Goal: Information Seeking & Learning: Learn about a topic

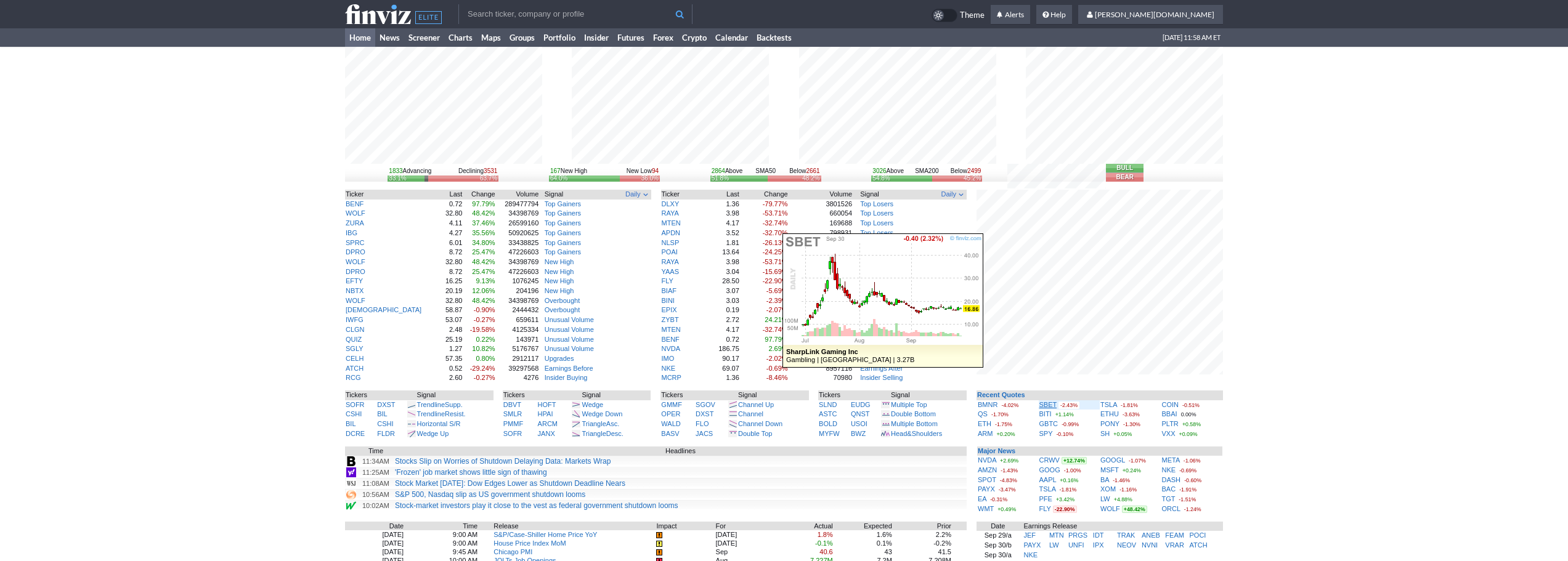
click at [1047, 403] on link "SBET" at bounding box center [1048, 404] width 18 height 8
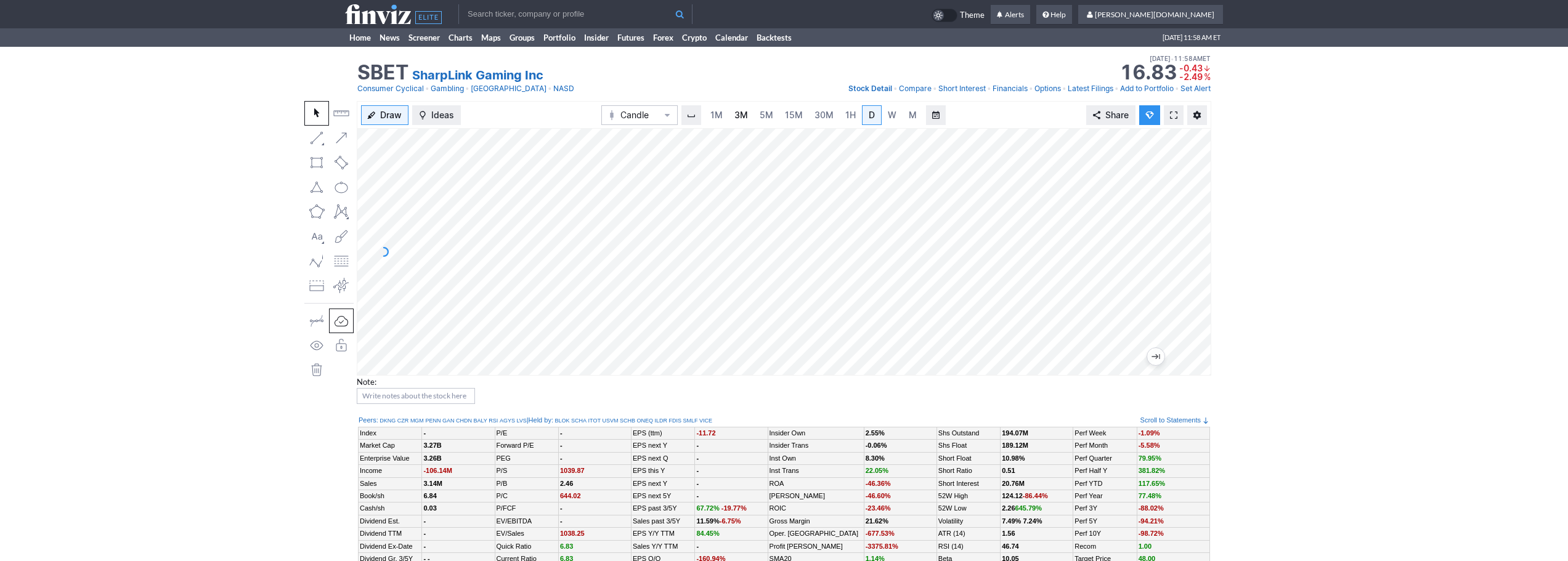
click at [740, 110] on span "3M" at bounding box center [741, 115] width 13 height 10
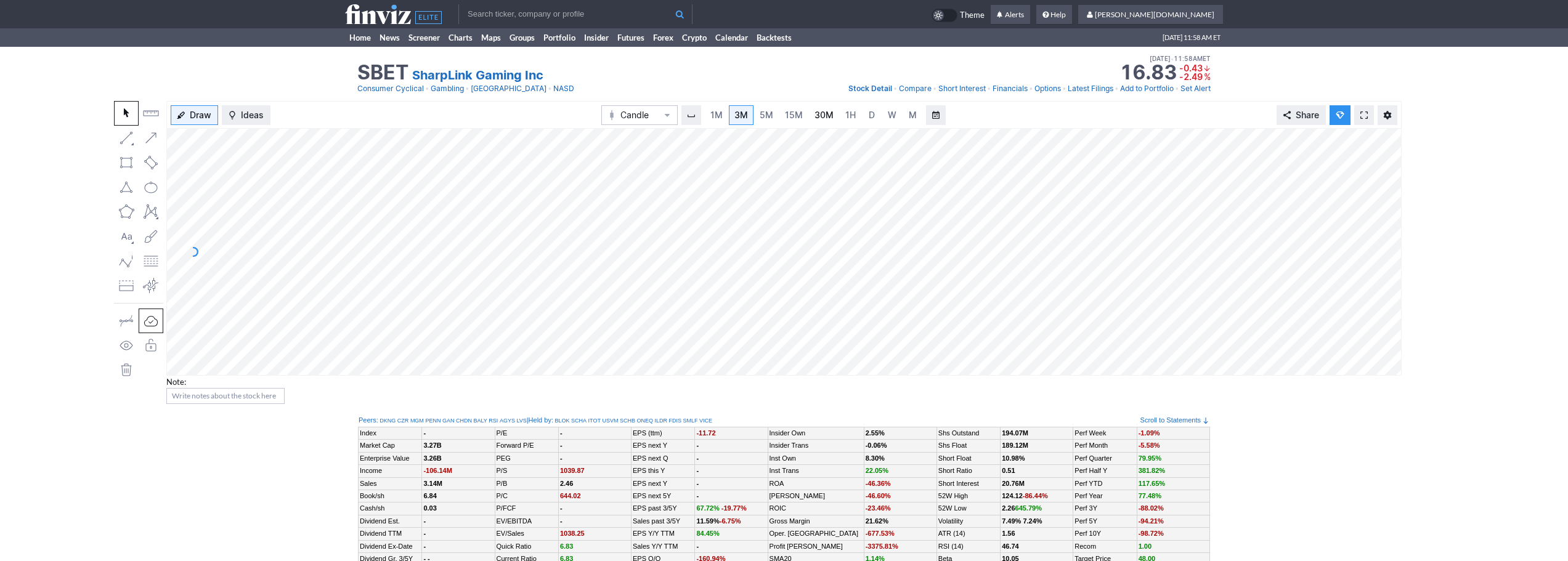
click at [830, 122] on link "30M" at bounding box center [824, 115] width 30 height 20
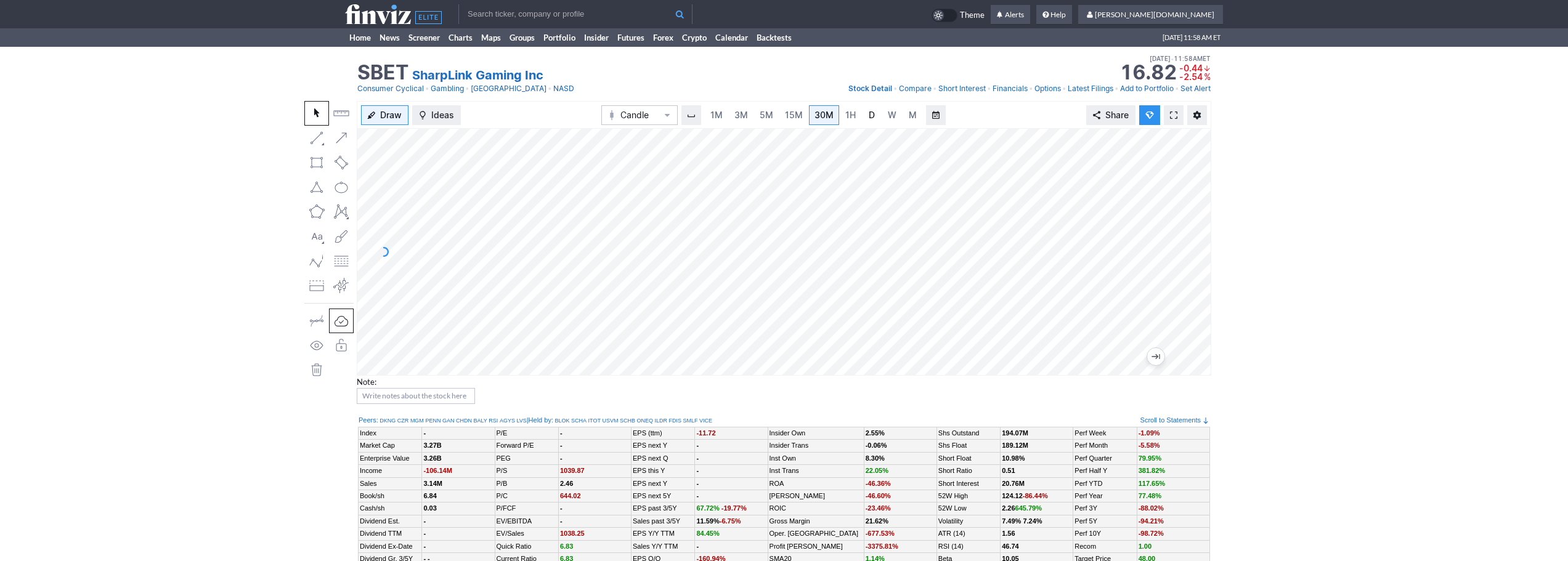
click at [877, 116] on link "D" at bounding box center [872, 115] width 20 height 20
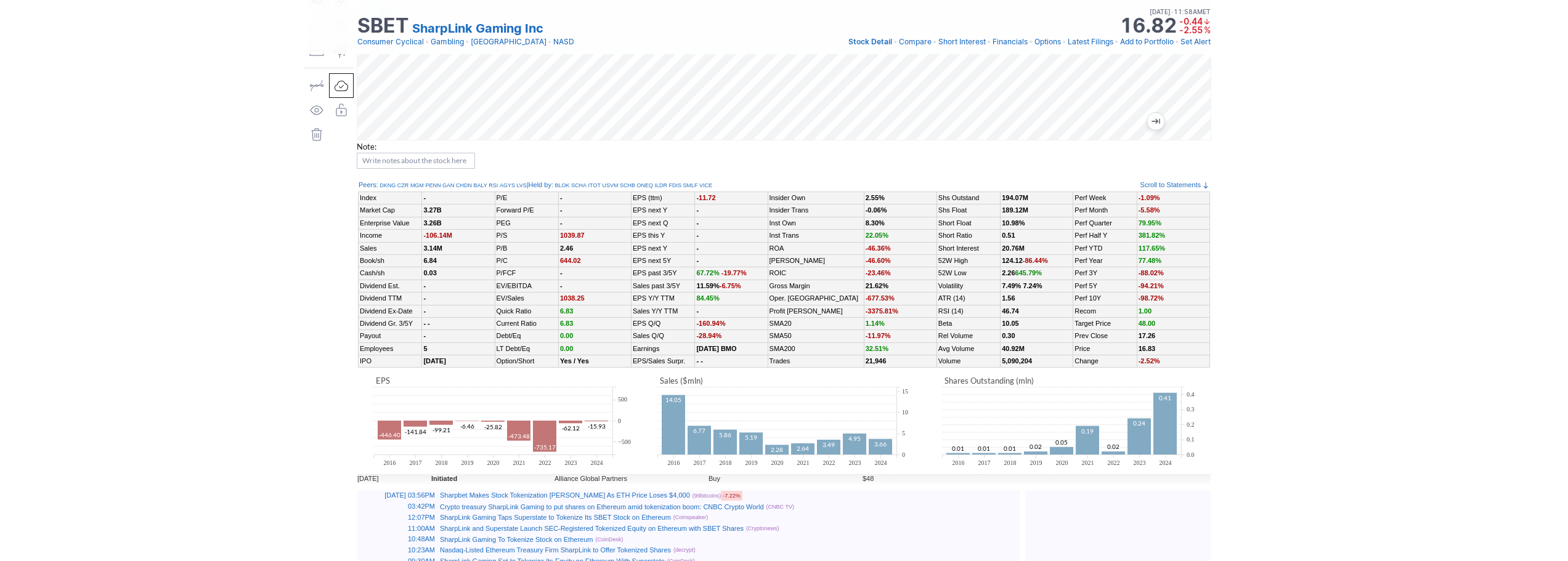
scroll to position [308, 0]
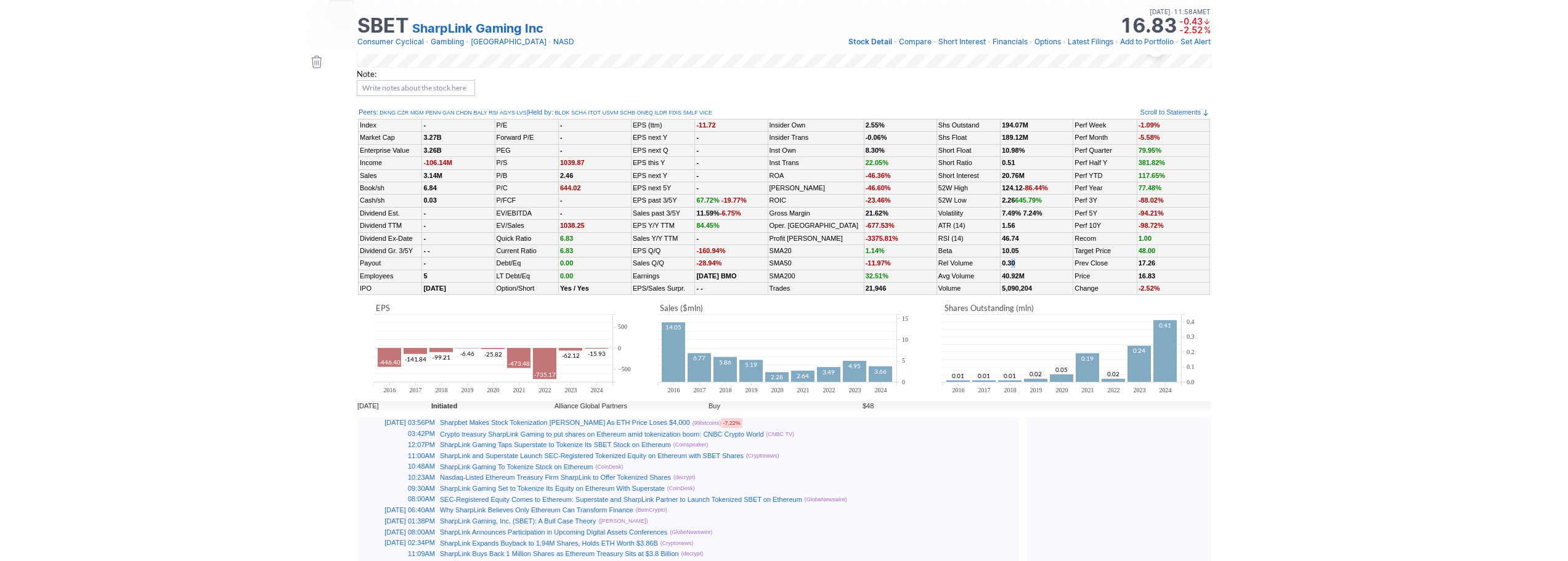
drag, startPoint x: 1018, startPoint y: 263, endPoint x: 1006, endPoint y: 262, distance: 12.0
click at [1006, 262] on td "0.30" at bounding box center [1037, 264] width 73 height 13
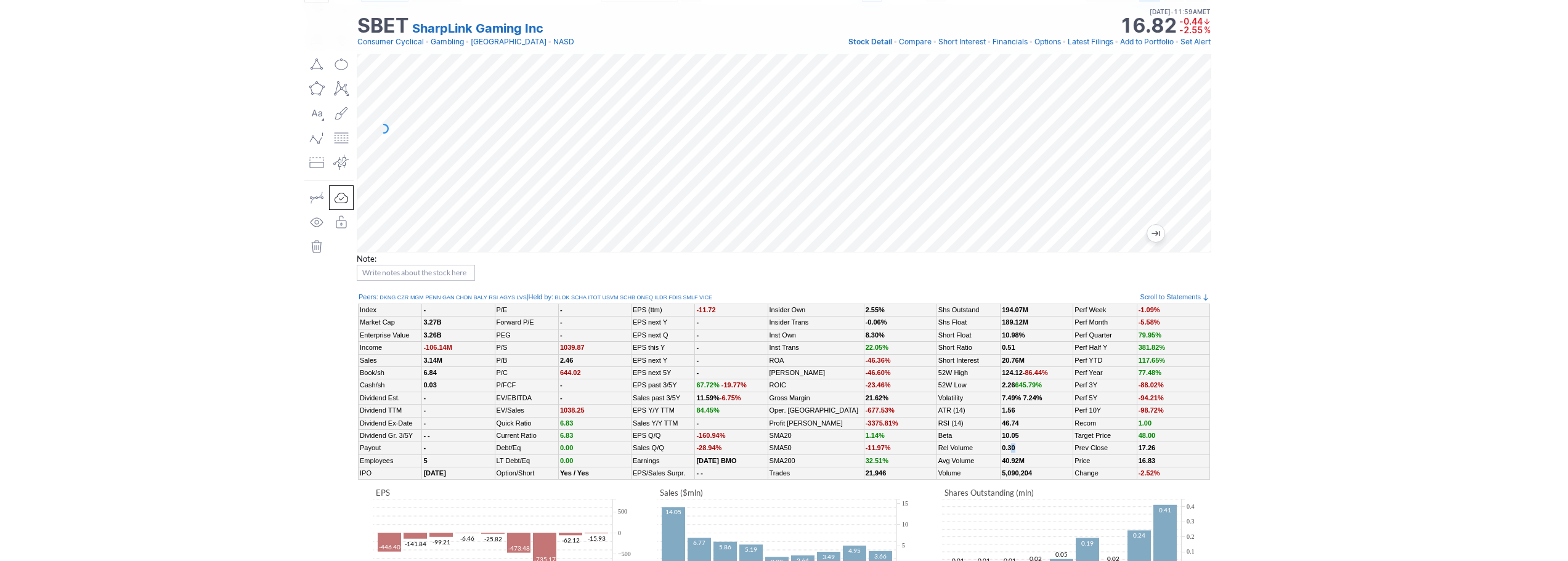
scroll to position [0, 0]
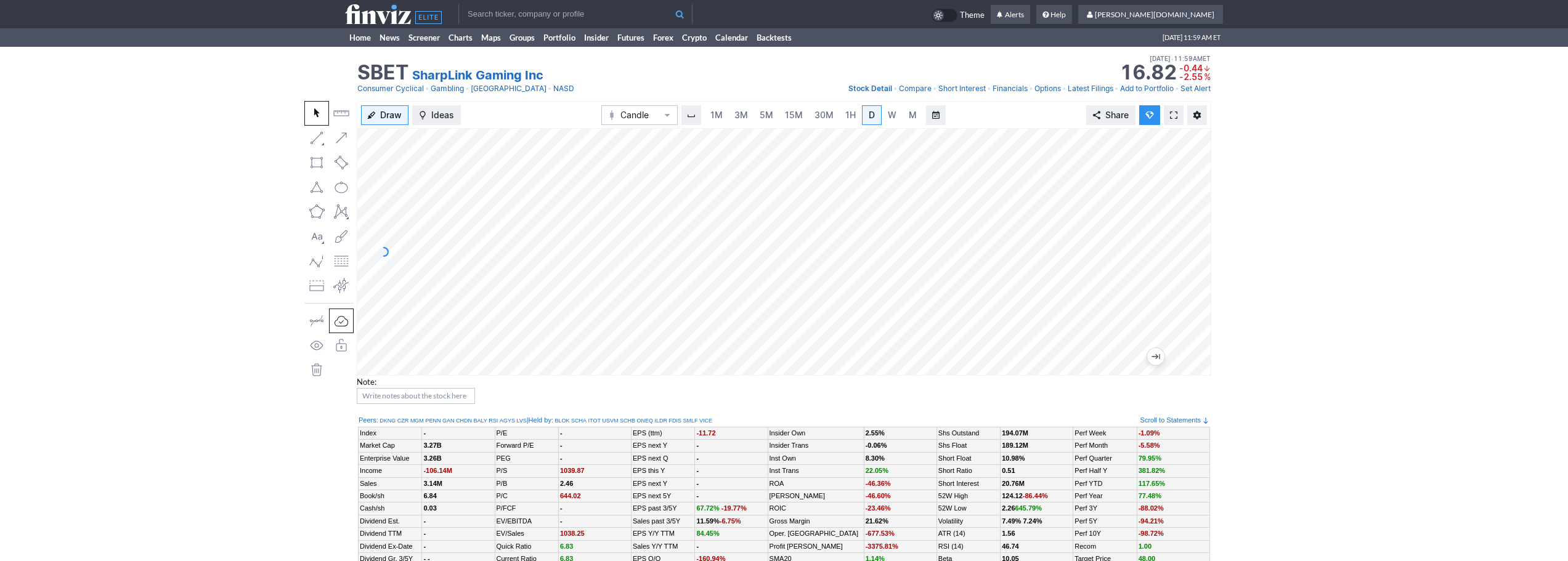
click at [590, 16] on input "text" at bounding box center [575, 14] width 234 height 20
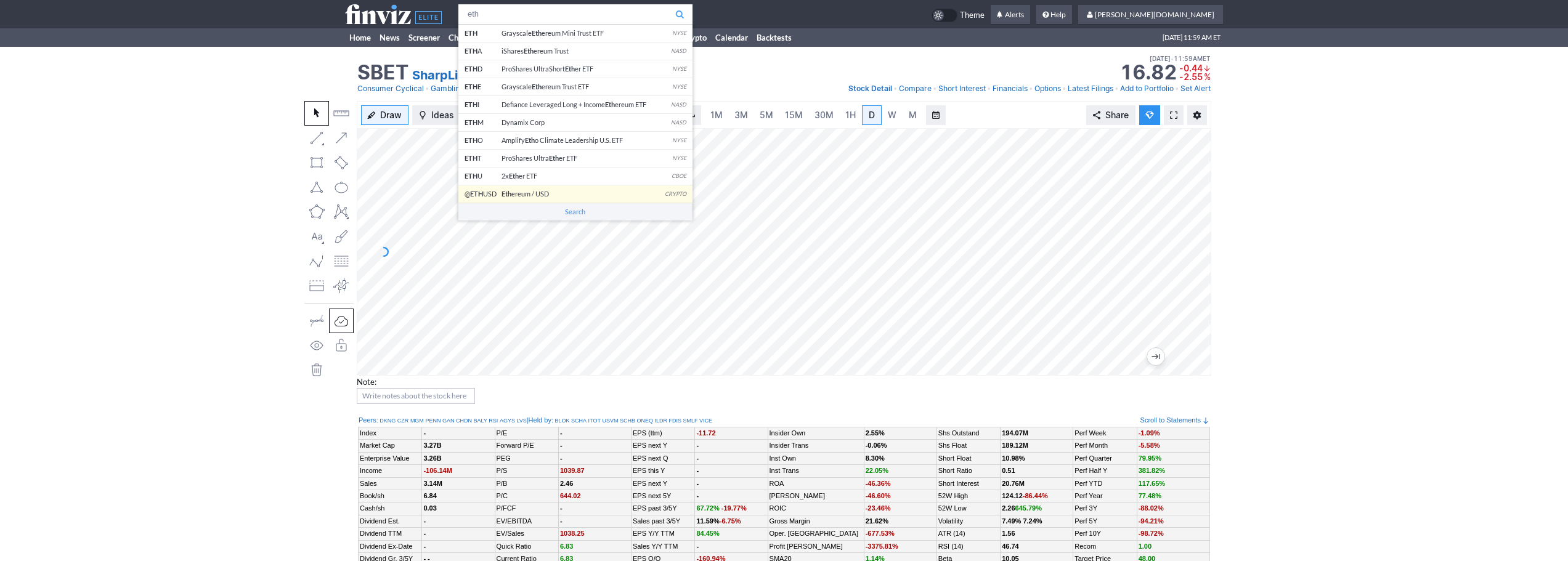
type input "eth"
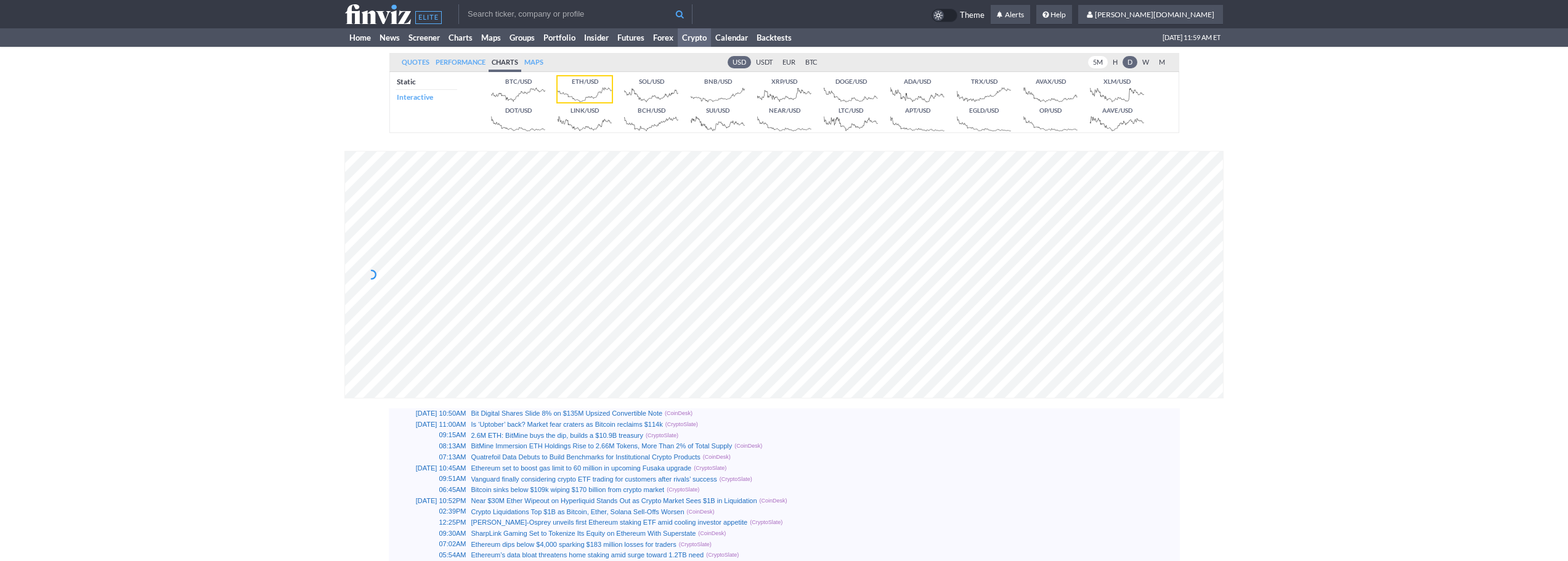
click at [1095, 58] on link "5M" at bounding box center [1098, 62] width 20 height 13
click at [1115, 56] on link "H" at bounding box center [1115, 62] width 15 height 13
click at [363, 42] on link "Home" at bounding box center [360, 38] width 30 height 18
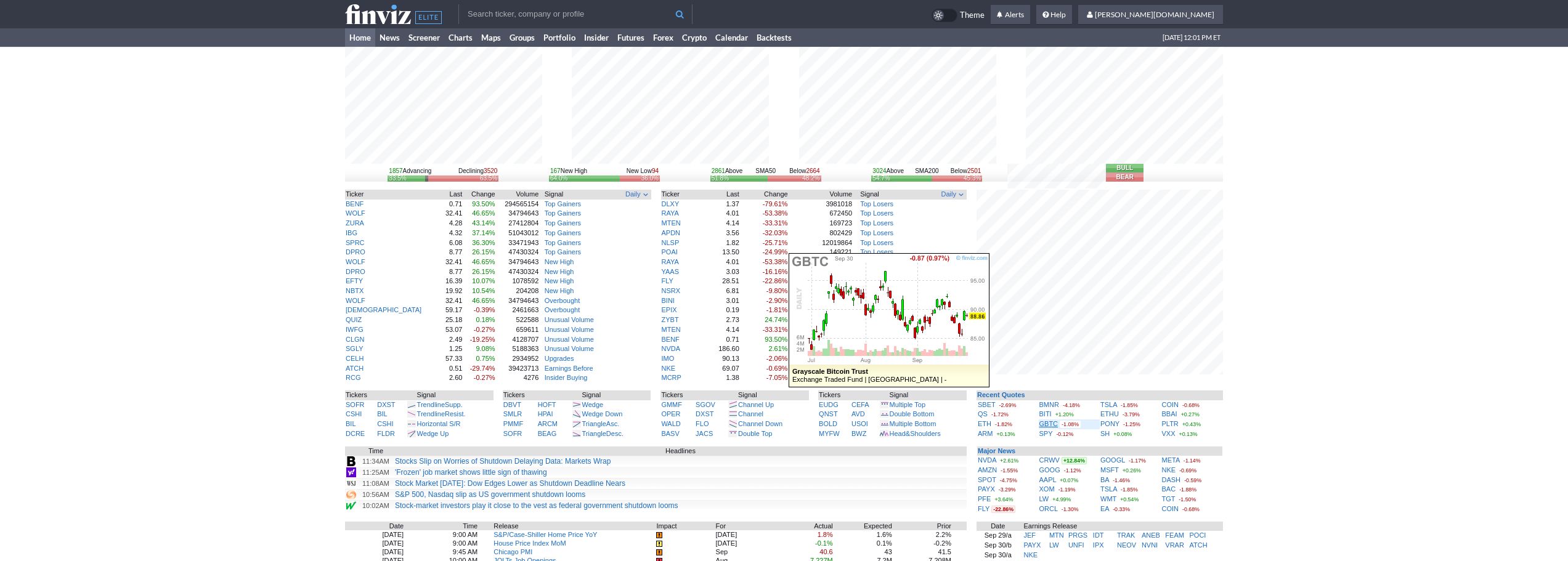
click at [1053, 422] on link "GBTC" at bounding box center [1048, 423] width 19 height 8
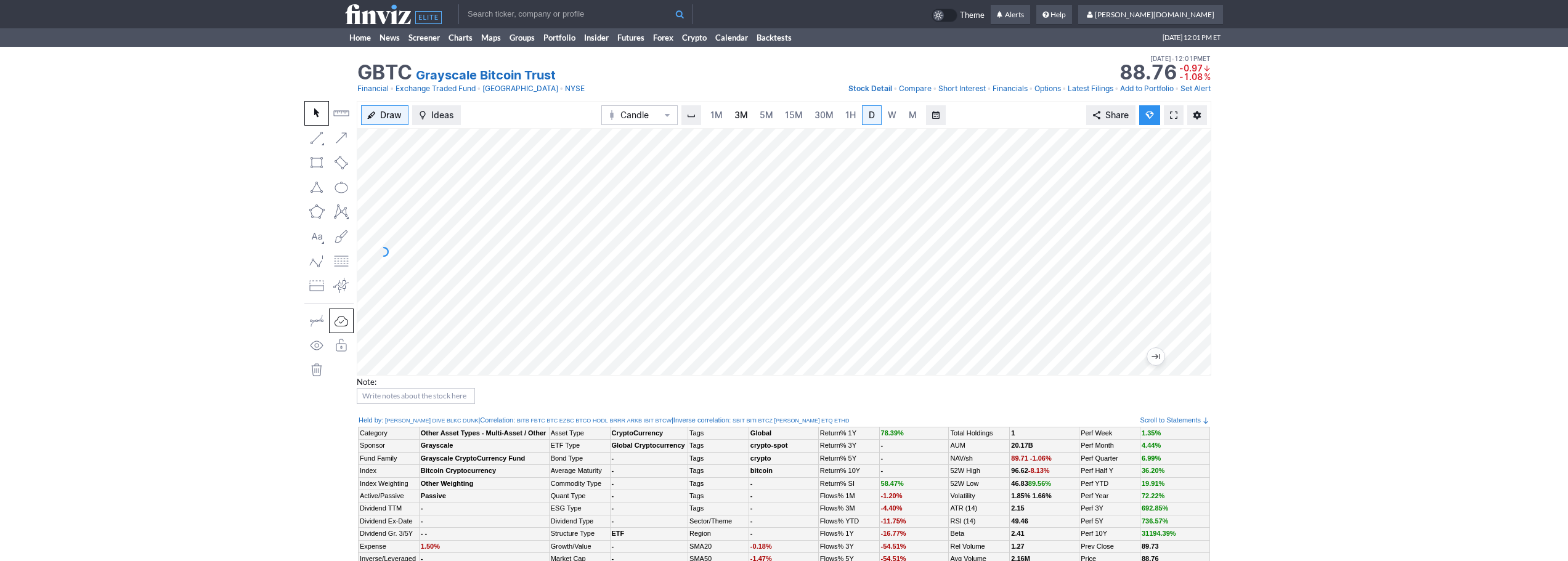
click at [739, 118] on span "3M" at bounding box center [741, 115] width 13 height 10
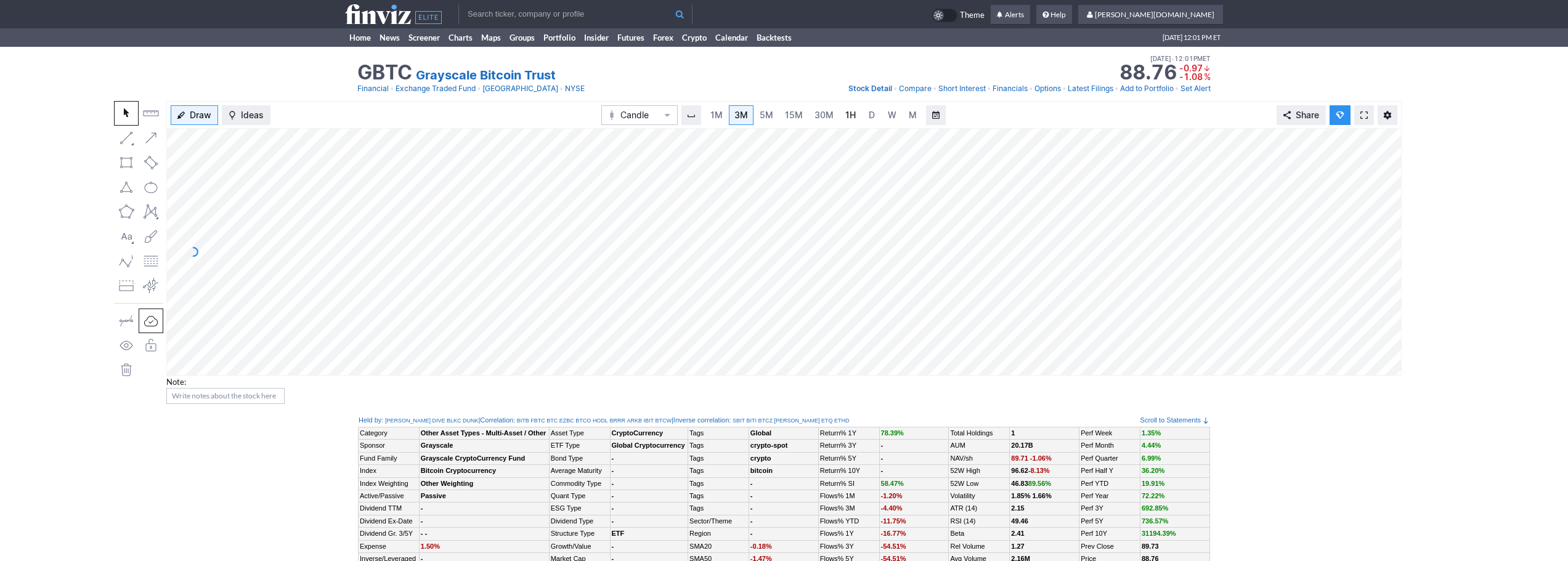
click at [840, 119] on link "1H" at bounding box center [850, 115] width 22 height 20
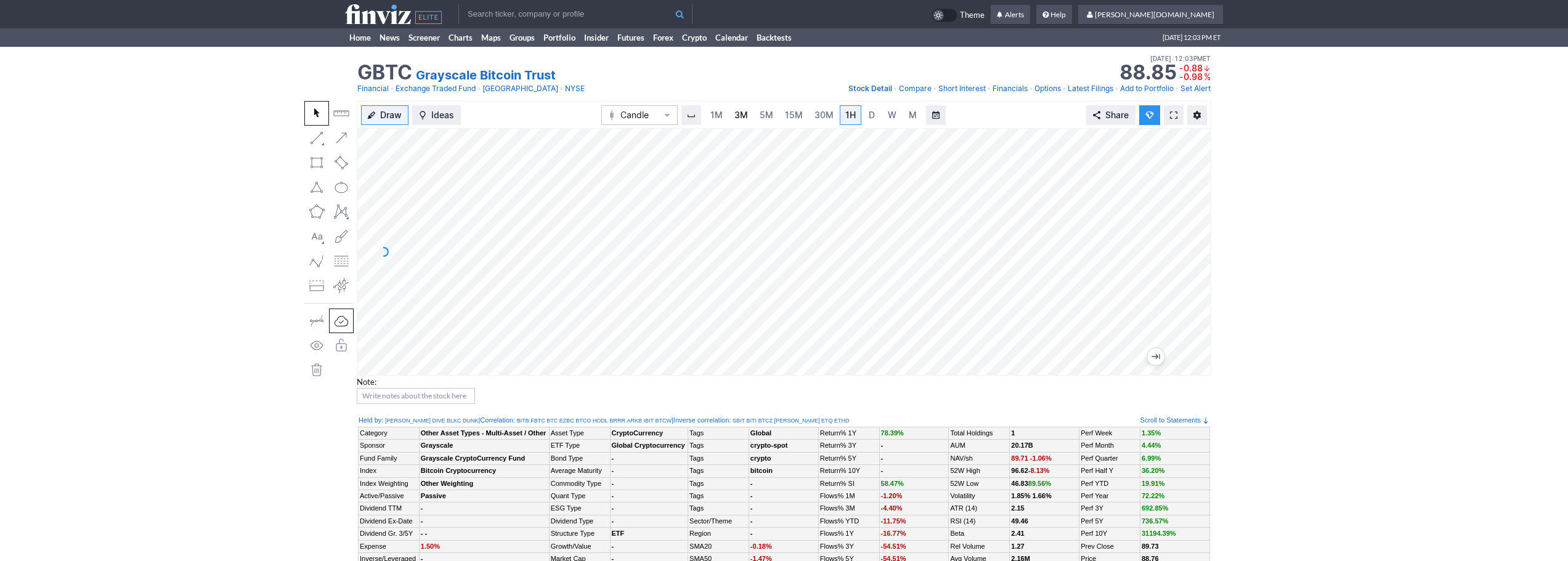
click at [742, 110] on span "3M" at bounding box center [741, 115] width 13 height 10
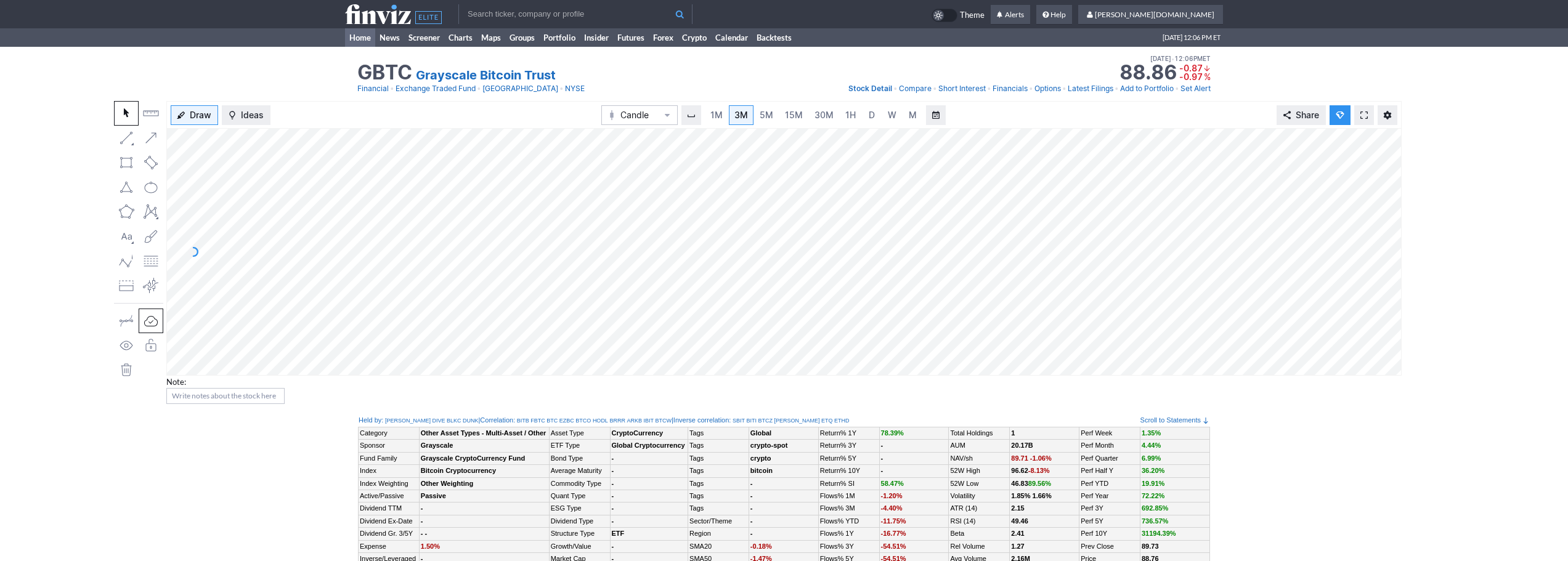
click at [362, 43] on link "Home" at bounding box center [360, 38] width 30 height 18
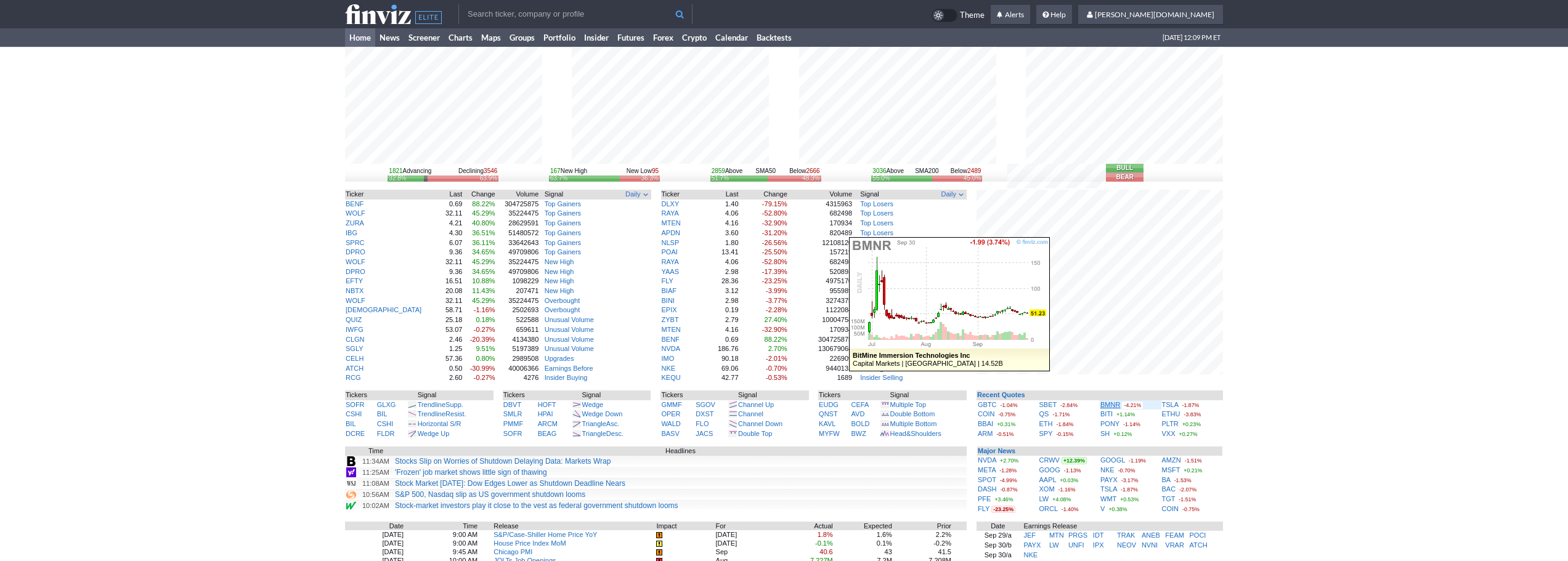
click at [1113, 406] on link "BMNR" at bounding box center [1110, 404] width 20 height 8
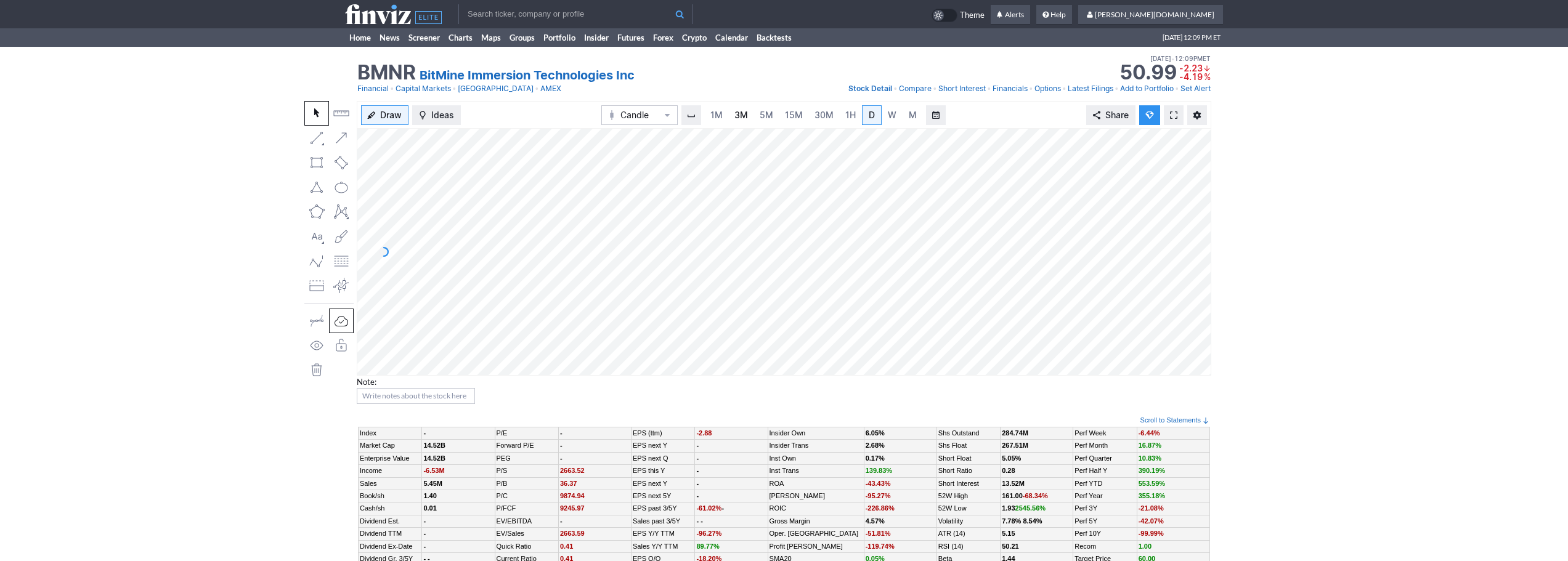
click at [744, 115] on span "3M" at bounding box center [741, 115] width 13 height 10
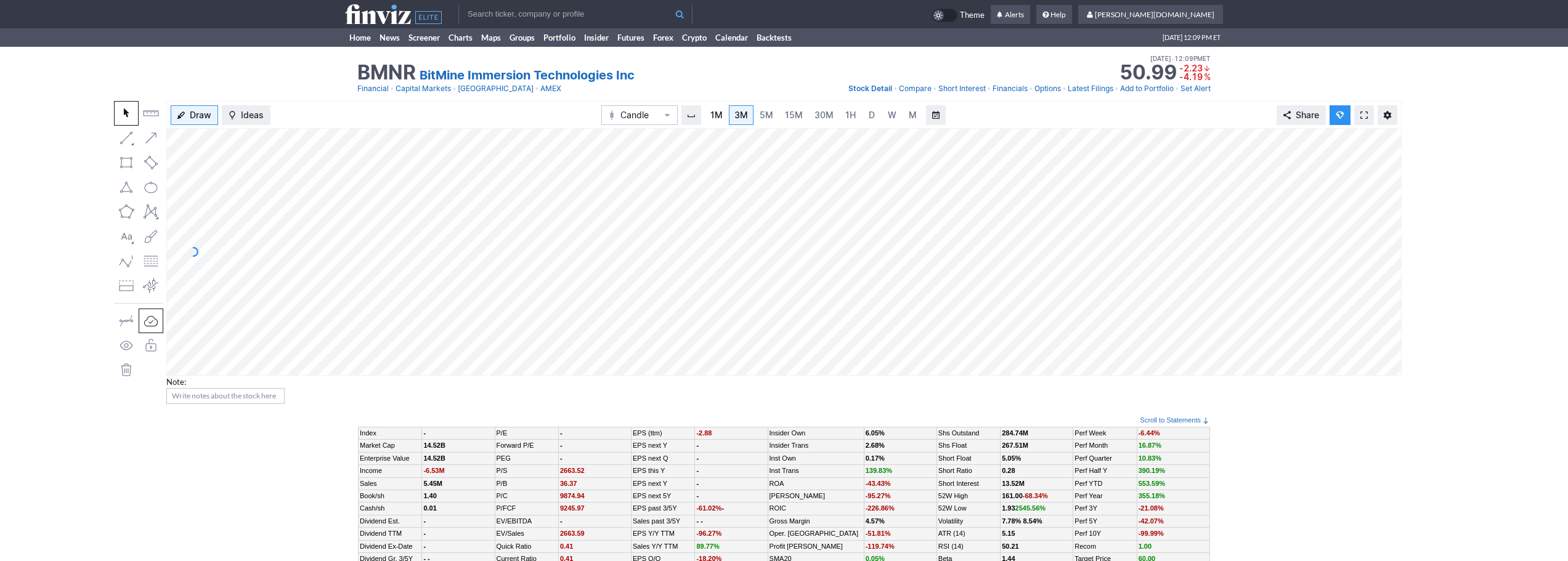
click at [712, 118] on span "1M" at bounding box center [716, 115] width 13 height 10
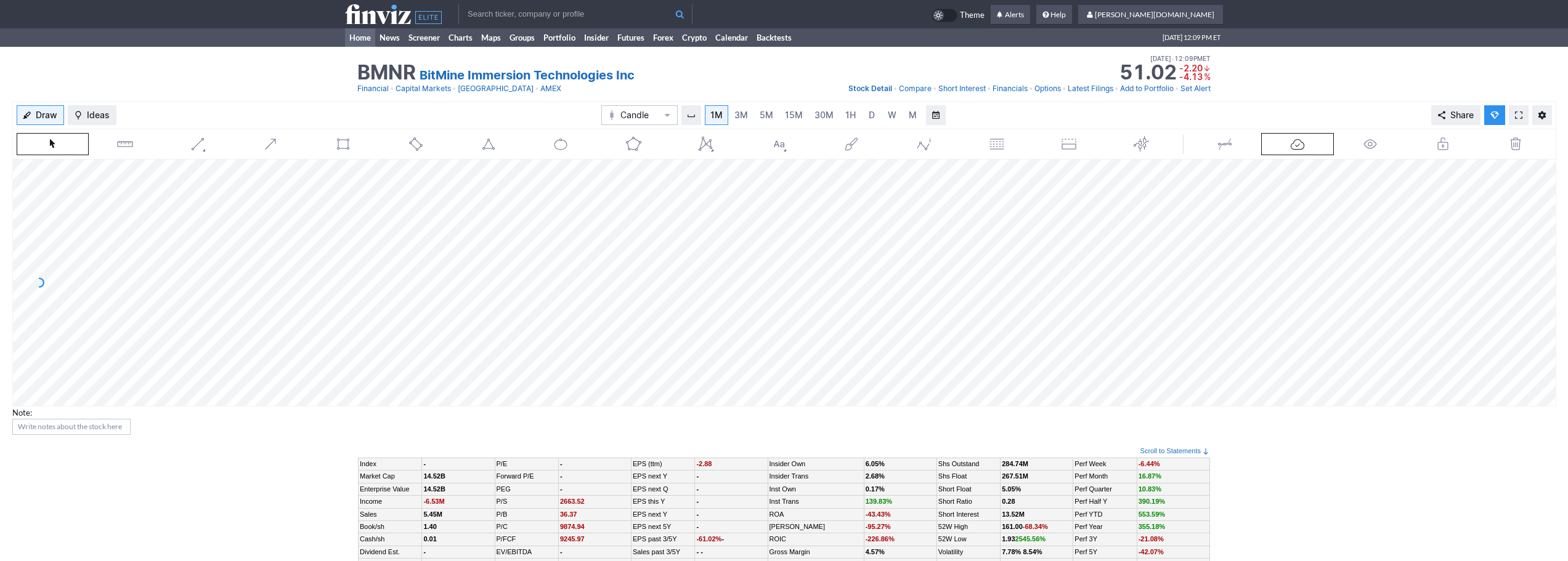
click at [355, 41] on link "Home" at bounding box center [360, 38] width 30 height 18
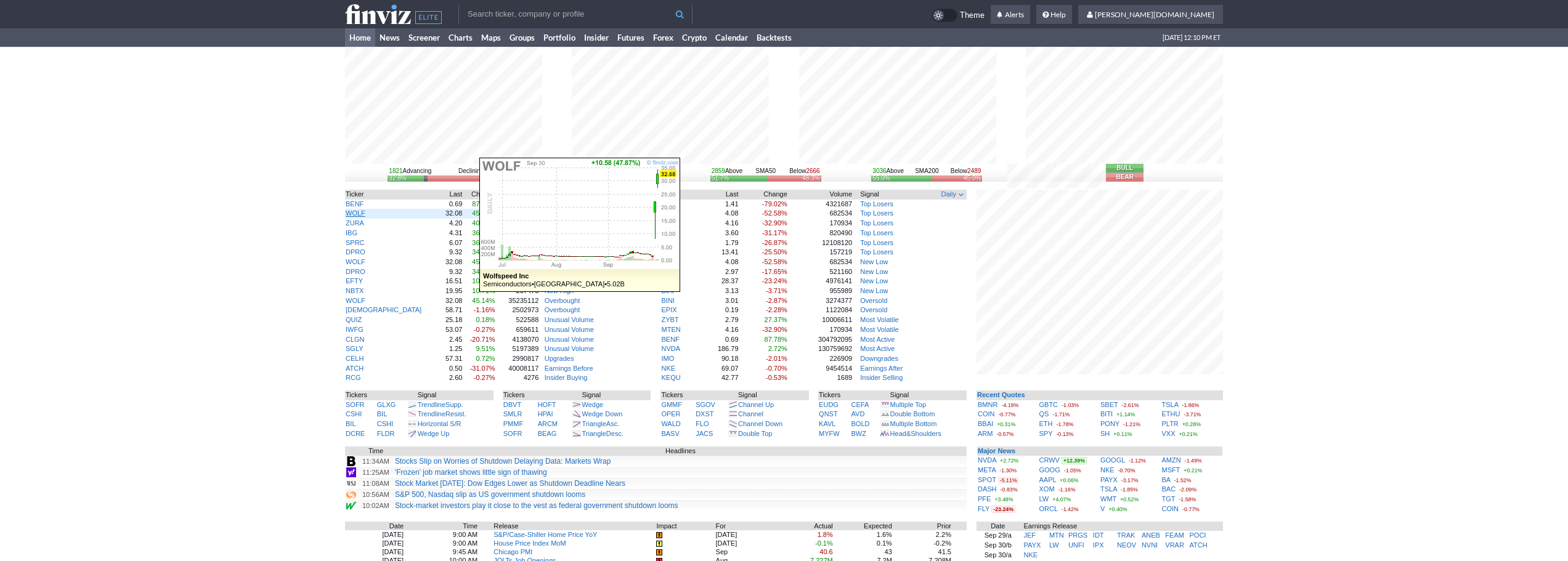
click at [356, 216] on link "WOLF" at bounding box center [355, 213] width 20 height 8
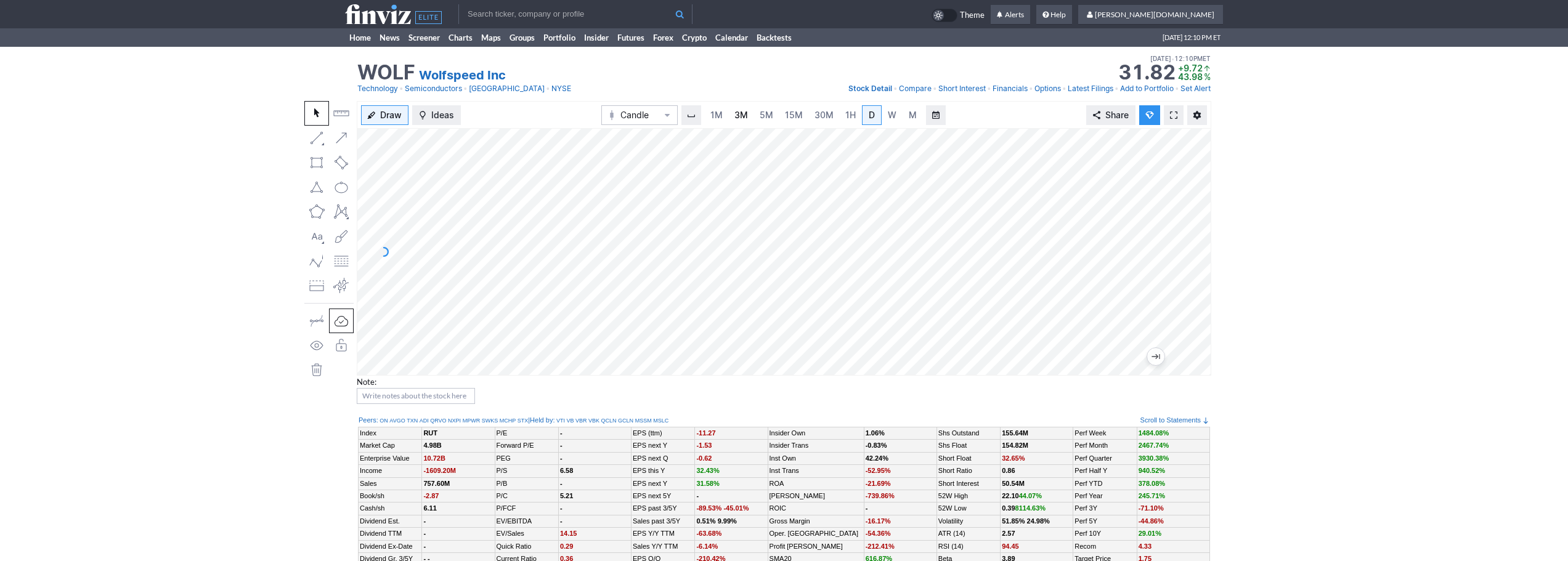
click at [742, 111] on span "3M" at bounding box center [741, 115] width 13 height 10
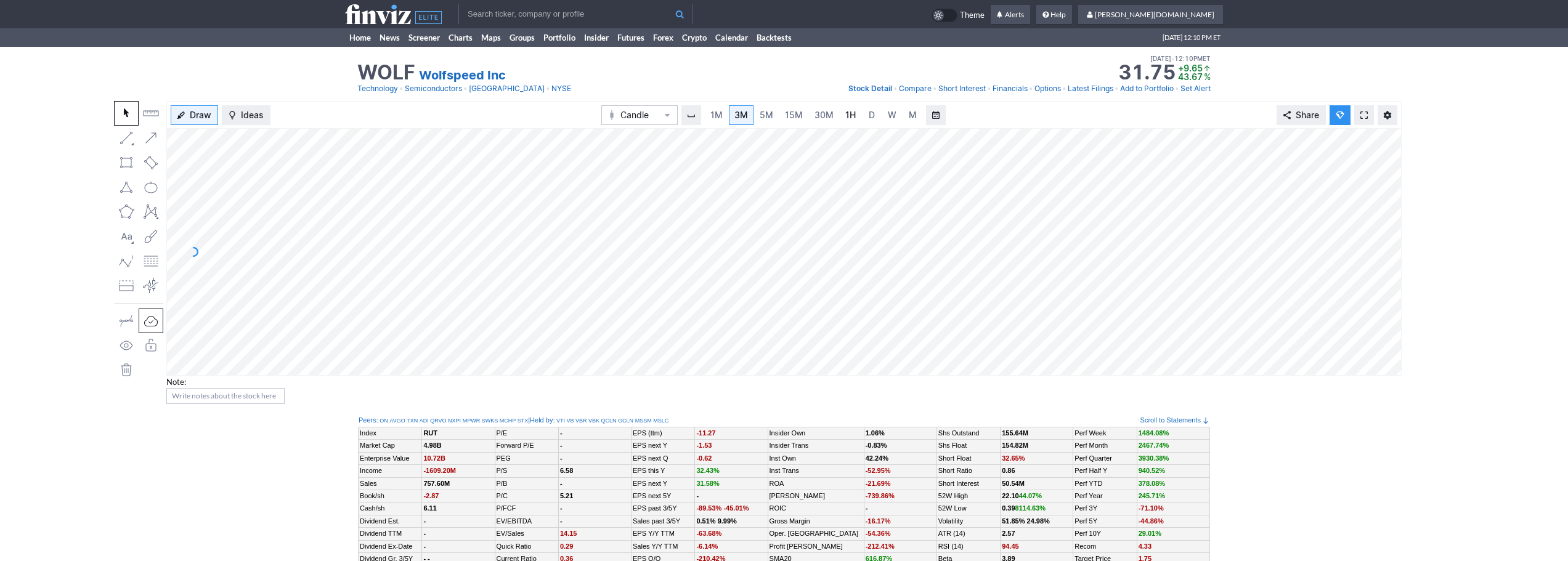
click at [856, 116] on link "1H" at bounding box center [850, 115] width 22 height 20
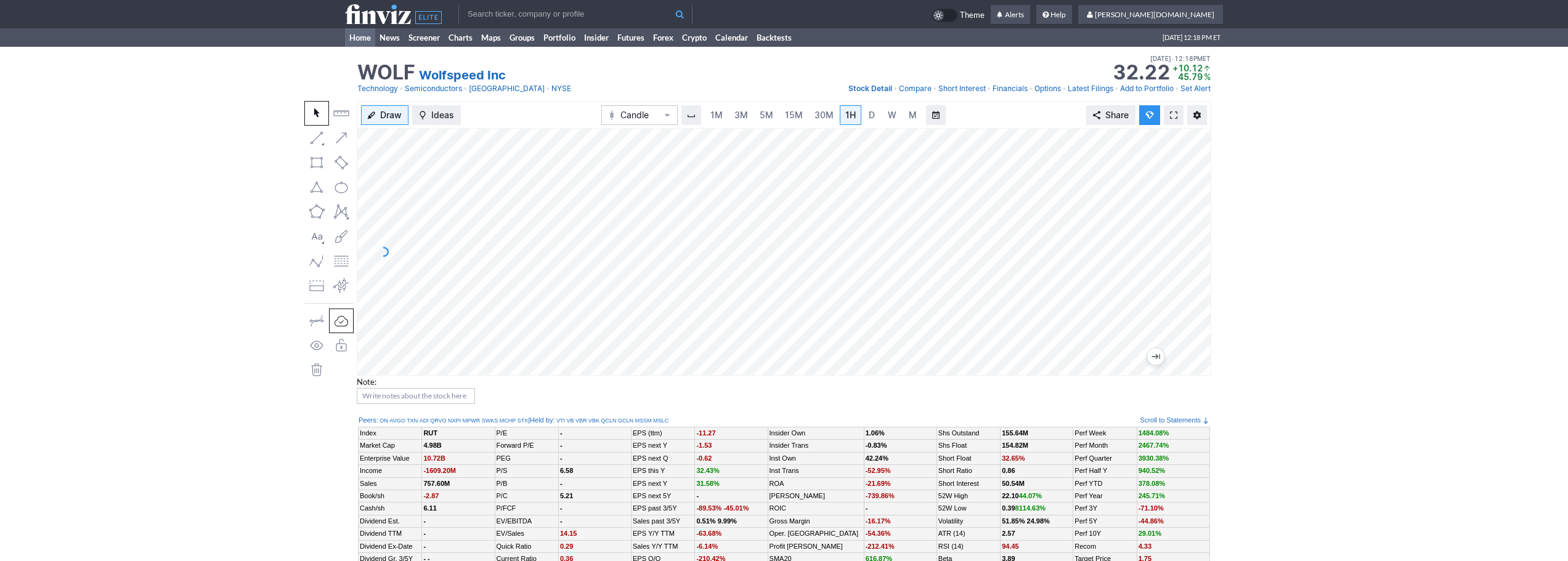
click at [358, 41] on link "Home" at bounding box center [360, 38] width 30 height 18
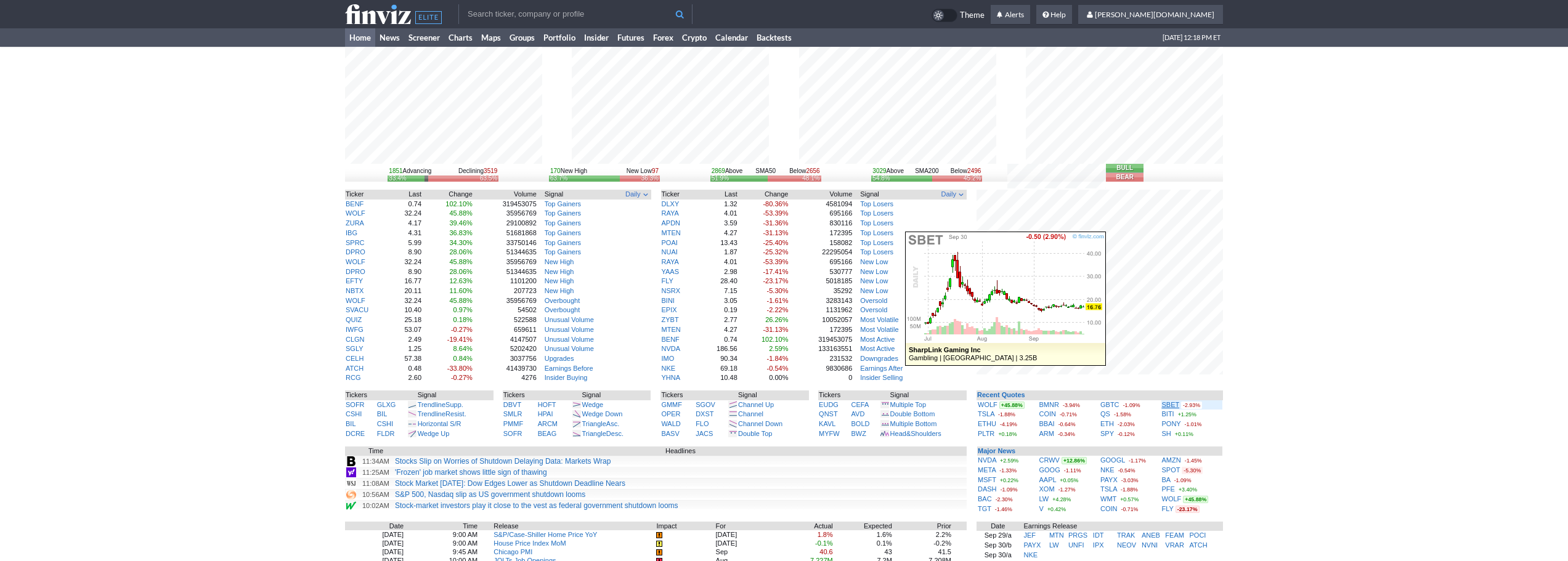
click at [1169, 401] on link "SBET" at bounding box center [1171, 404] width 18 height 8
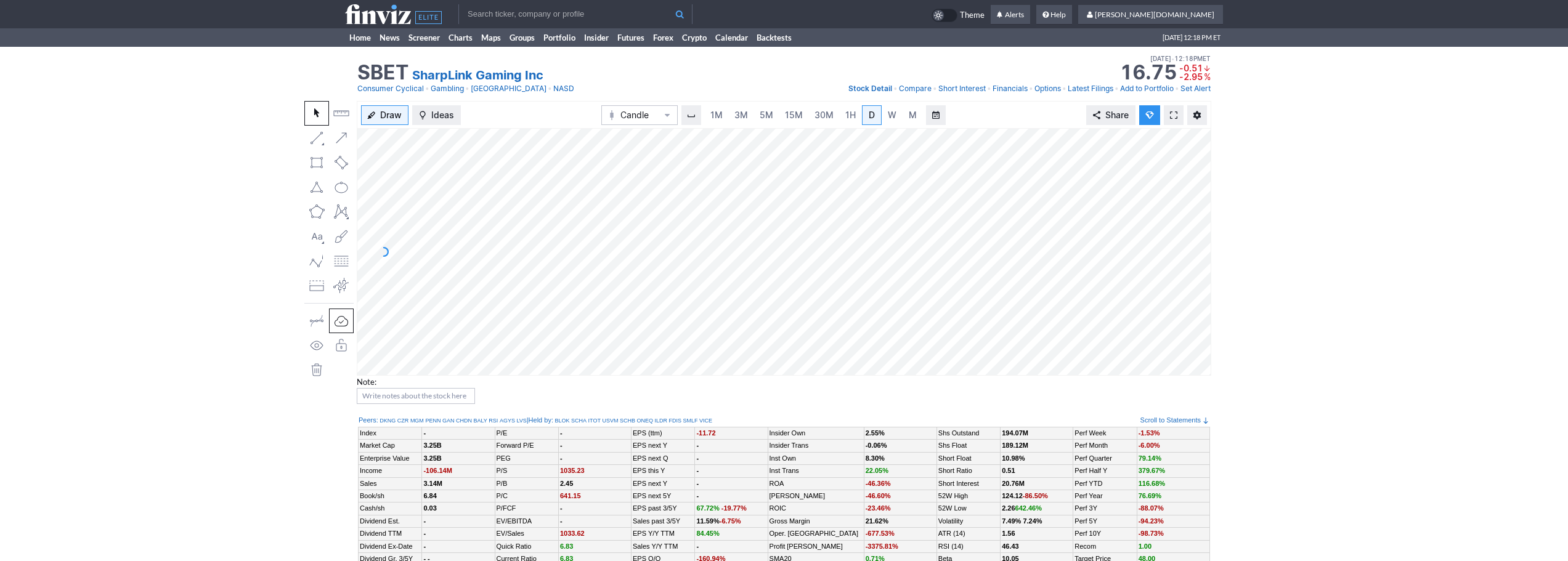
click at [741, 116] on span "3M" at bounding box center [741, 115] width 13 height 10
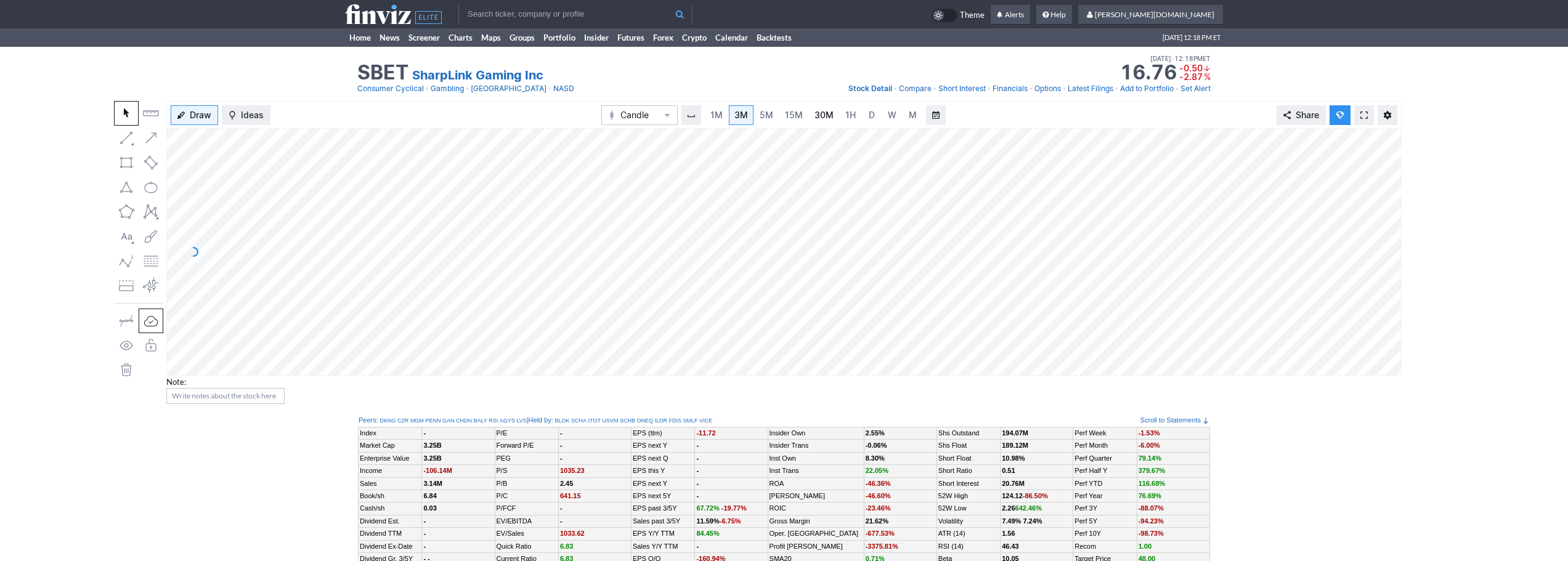
click at [814, 114] on span "30M" at bounding box center [824, 115] width 19 height 10
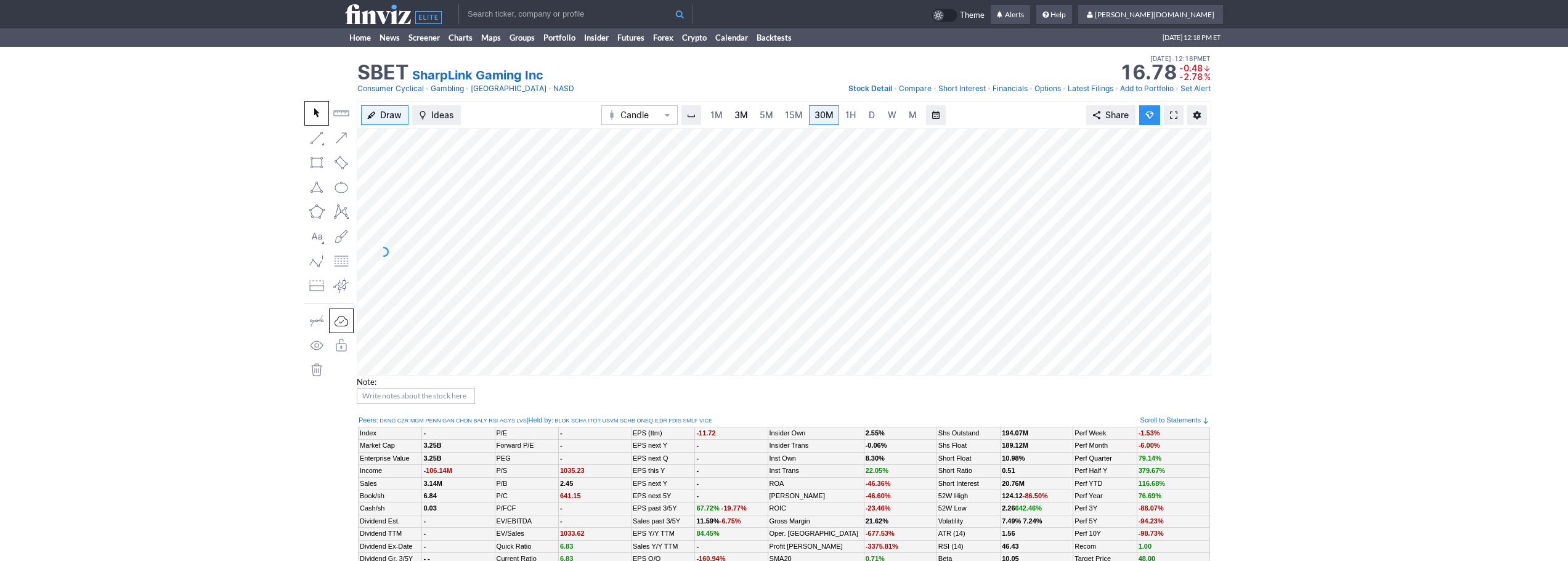
click at [736, 107] on link "3M" at bounding box center [741, 115] width 24 height 20
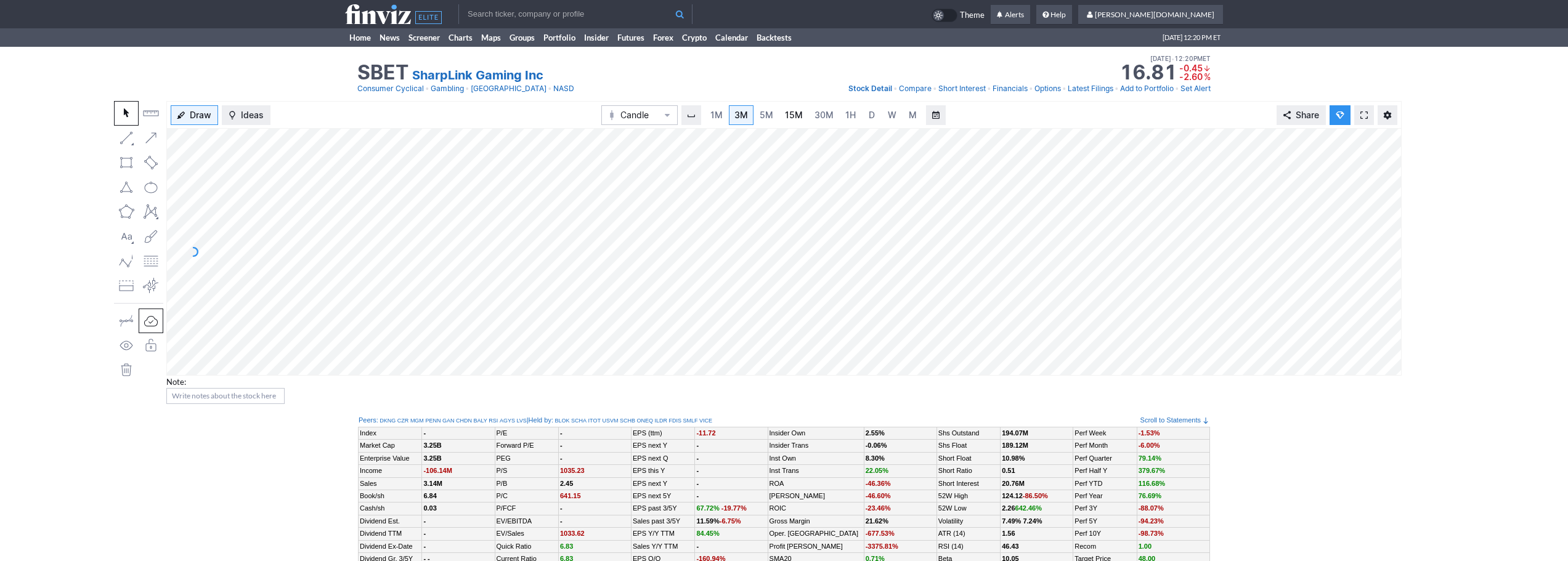
click at [779, 118] on link "15M" at bounding box center [793, 115] width 29 height 20
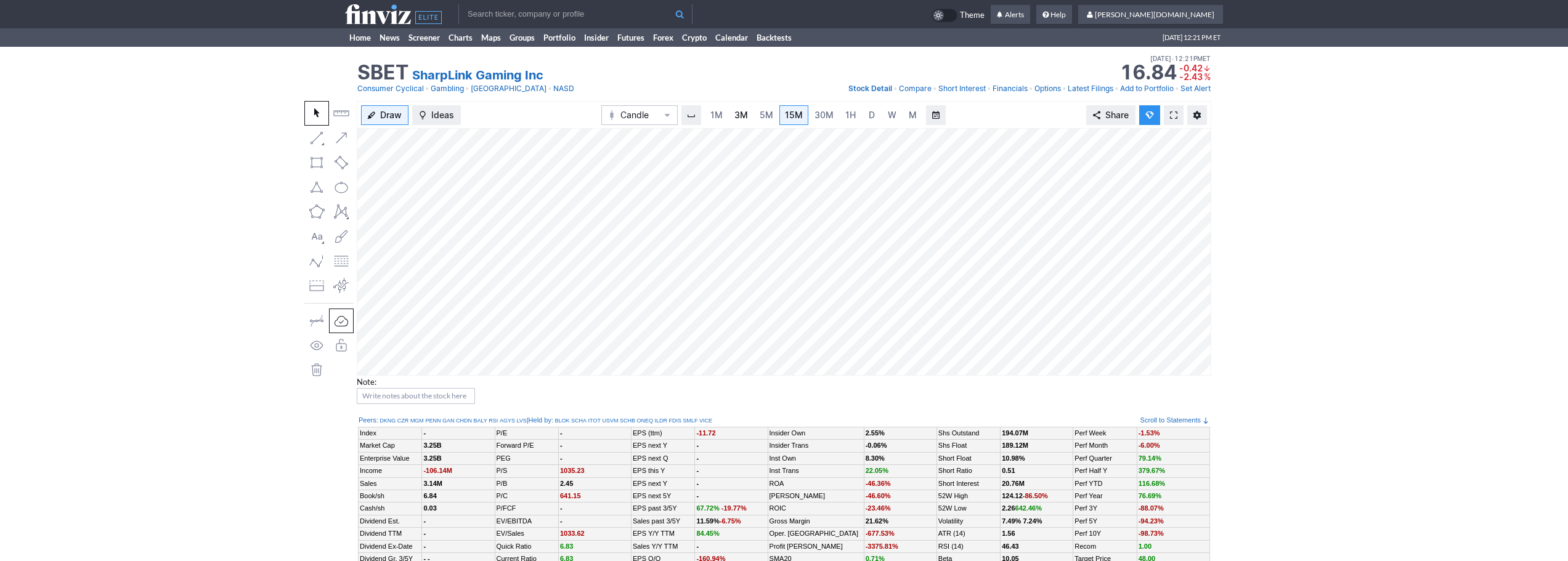
click at [733, 107] on link "3M" at bounding box center [741, 115] width 24 height 20
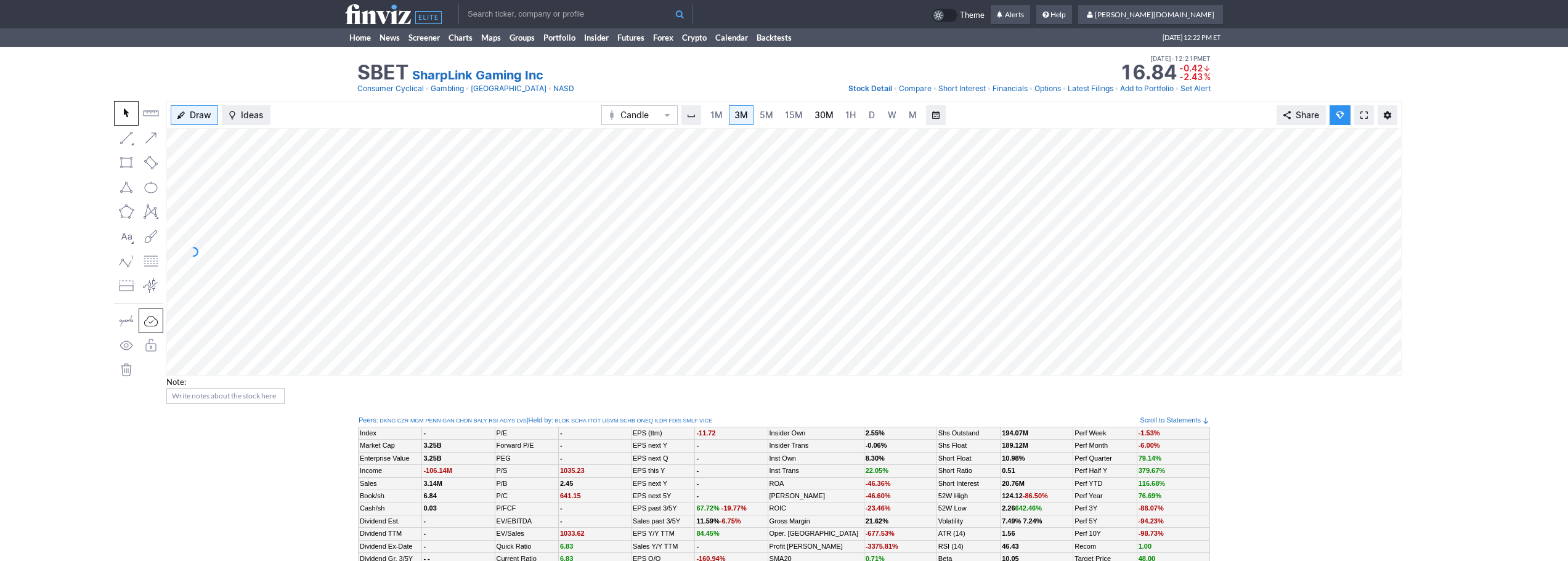
click at [816, 111] on span "30M" at bounding box center [824, 115] width 19 height 10
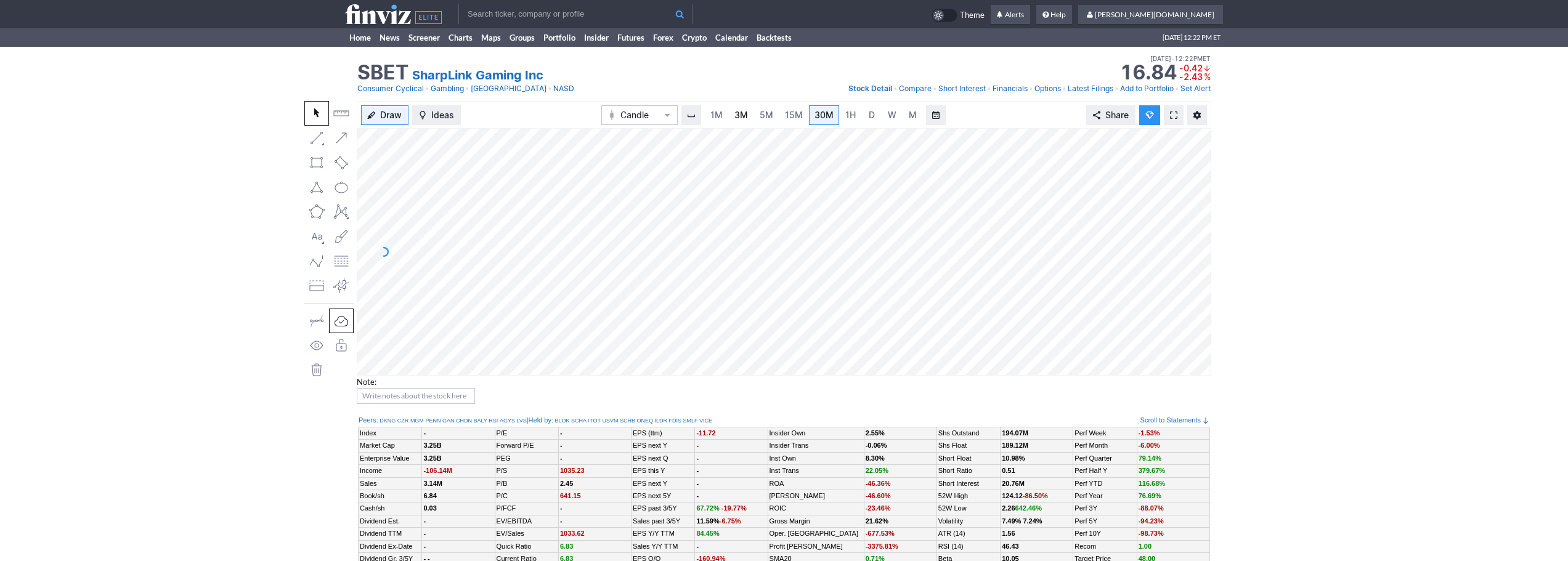
click at [741, 106] on link "3M" at bounding box center [741, 115] width 24 height 20
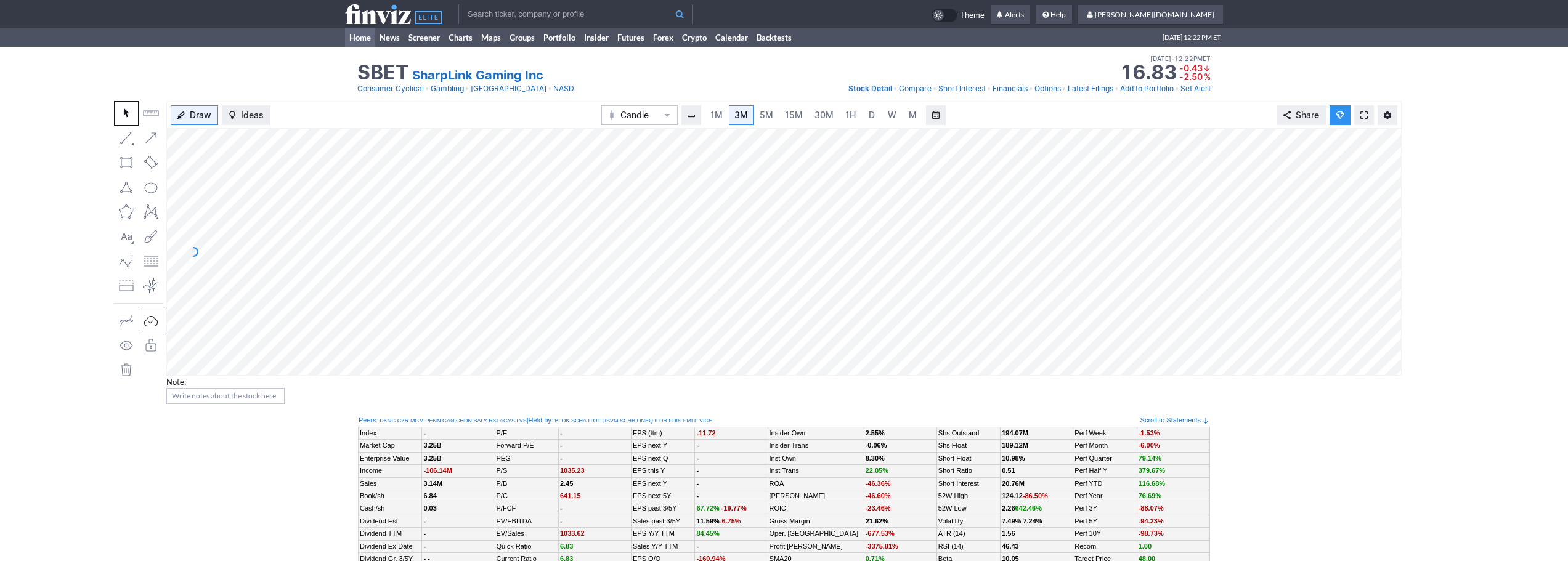
click at [365, 39] on link "Home" at bounding box center [360, 38] width 30 height 18
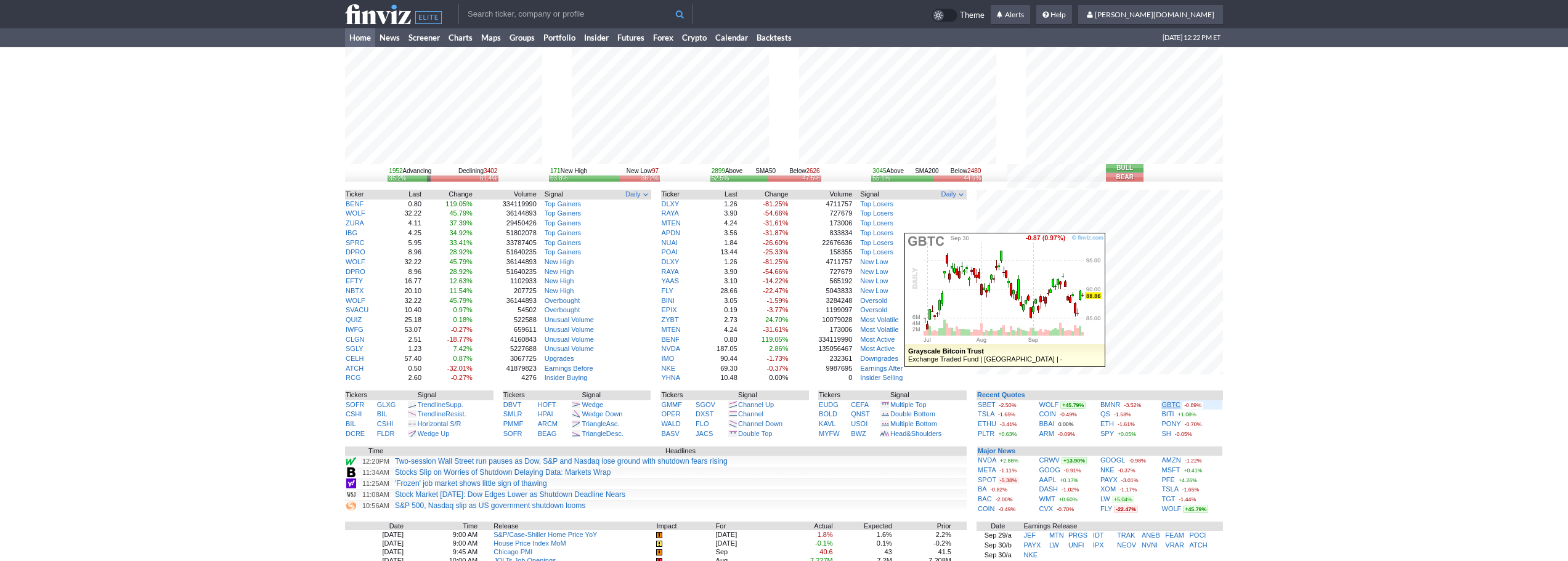
click at [1168, 402] on link "GBTC" at bounding box center [1171, 404] width 19 height 8
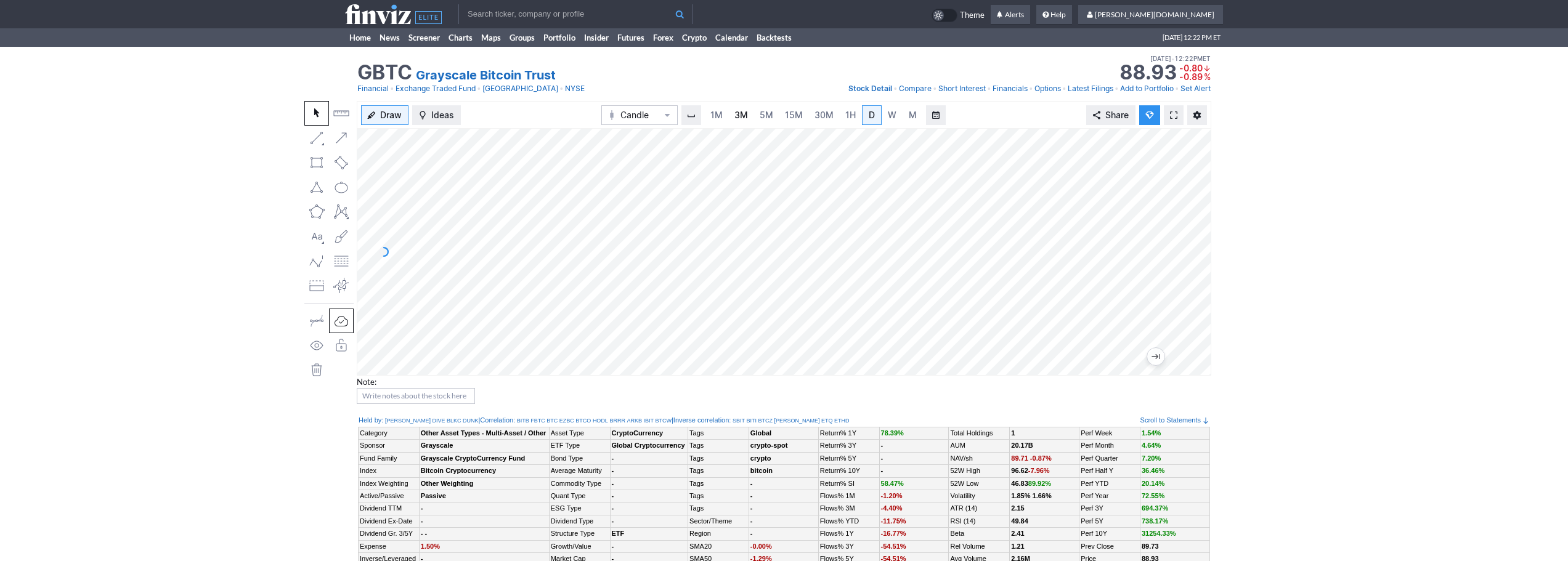
click at [735, 118] on span "3M" at bounding box center [741, 115] width 13 height 10
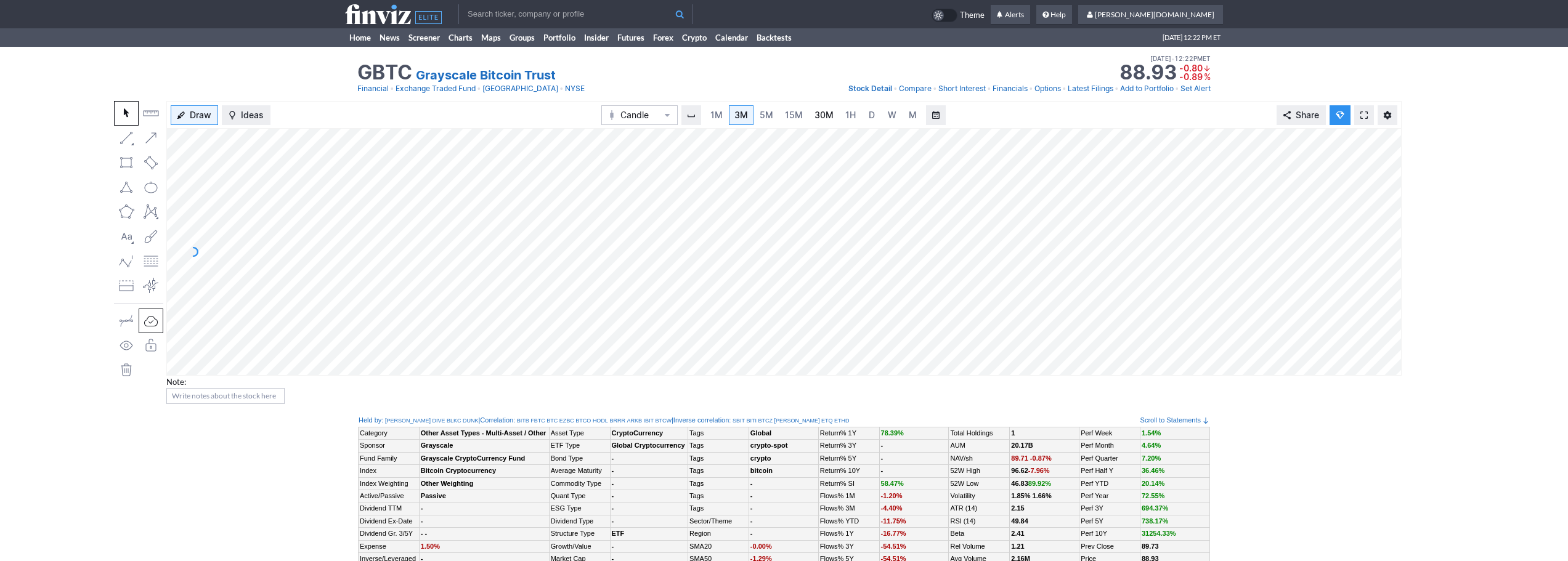
click at [835, 111] on link "30M" at bounding box center [824, 115] width 30 height 20
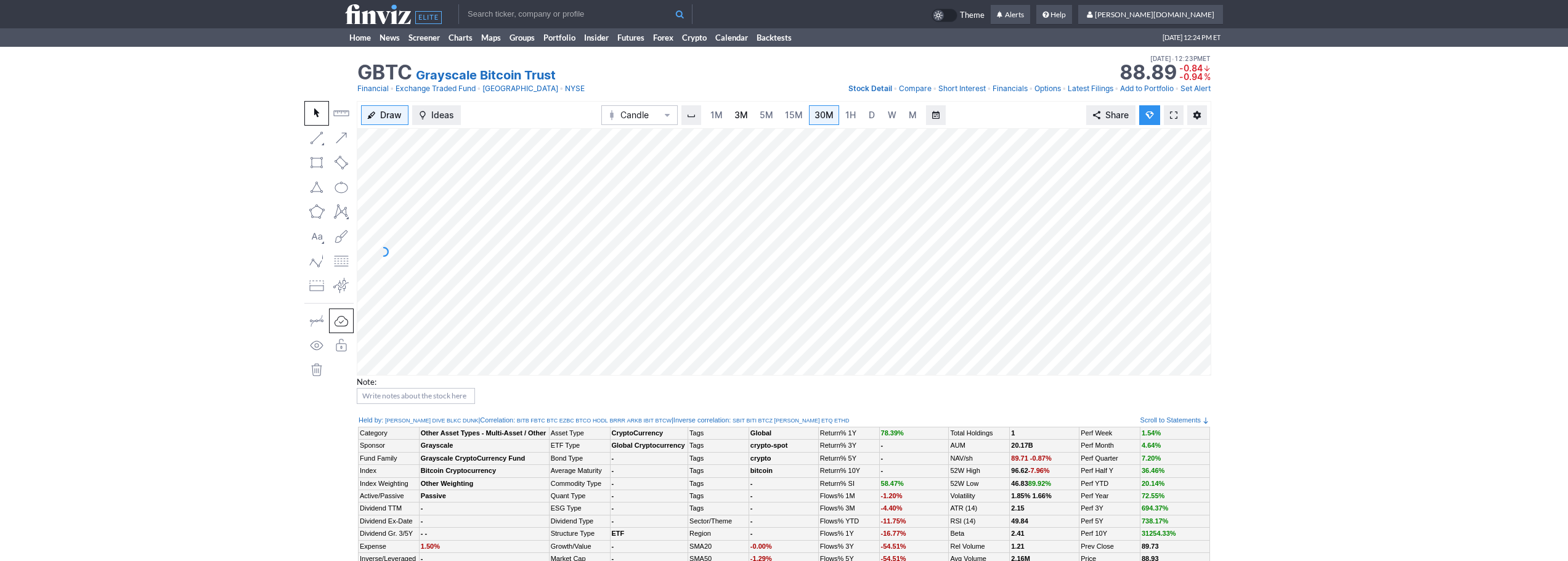
click at [740, 110] on span "3M" at bounding box center [741, 115] width 13 height 10
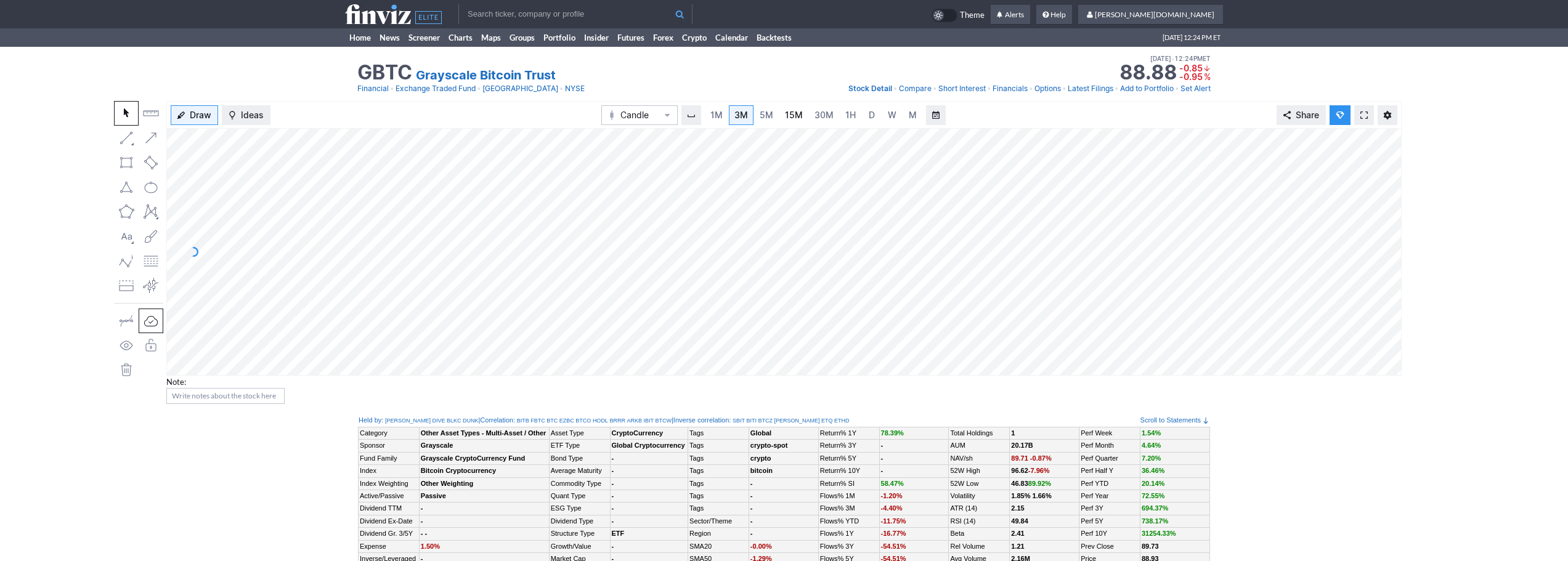
click at [782, 115] on link "15M" at bounding box center [793, 115] width 29 height 20
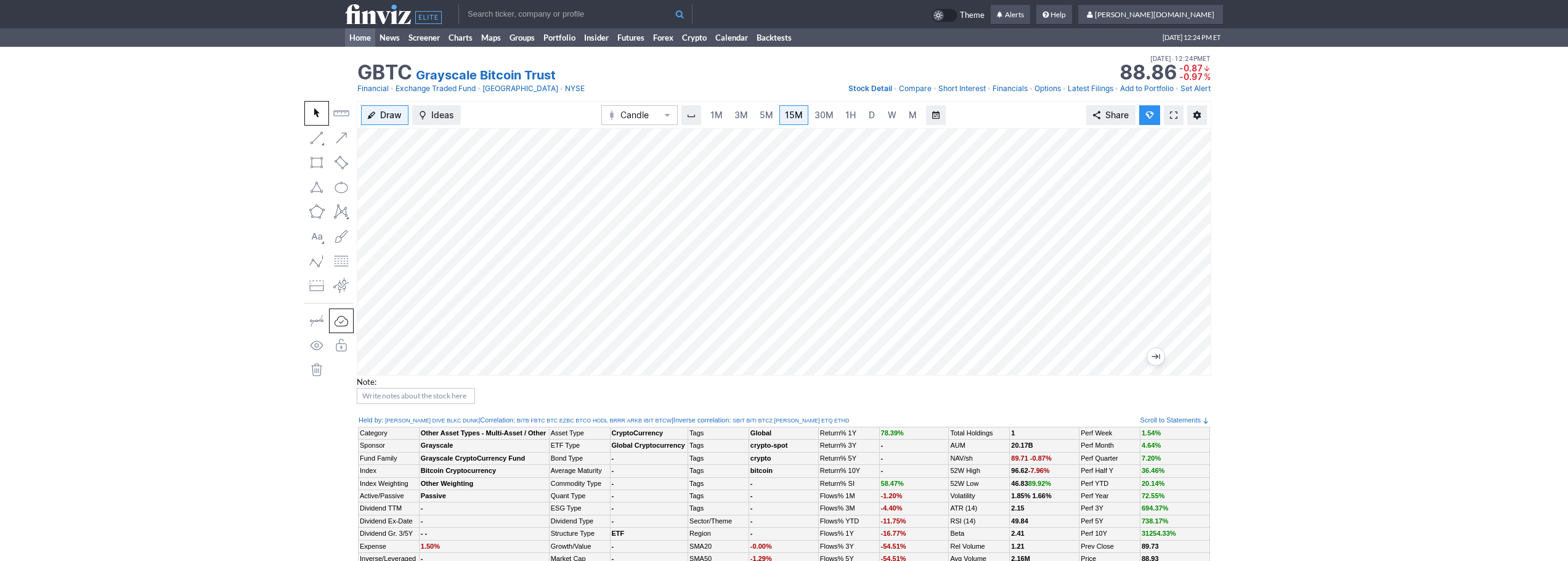
click at [360, 41] on link "Home" at bounding box center [360, 38] width 30 height 18
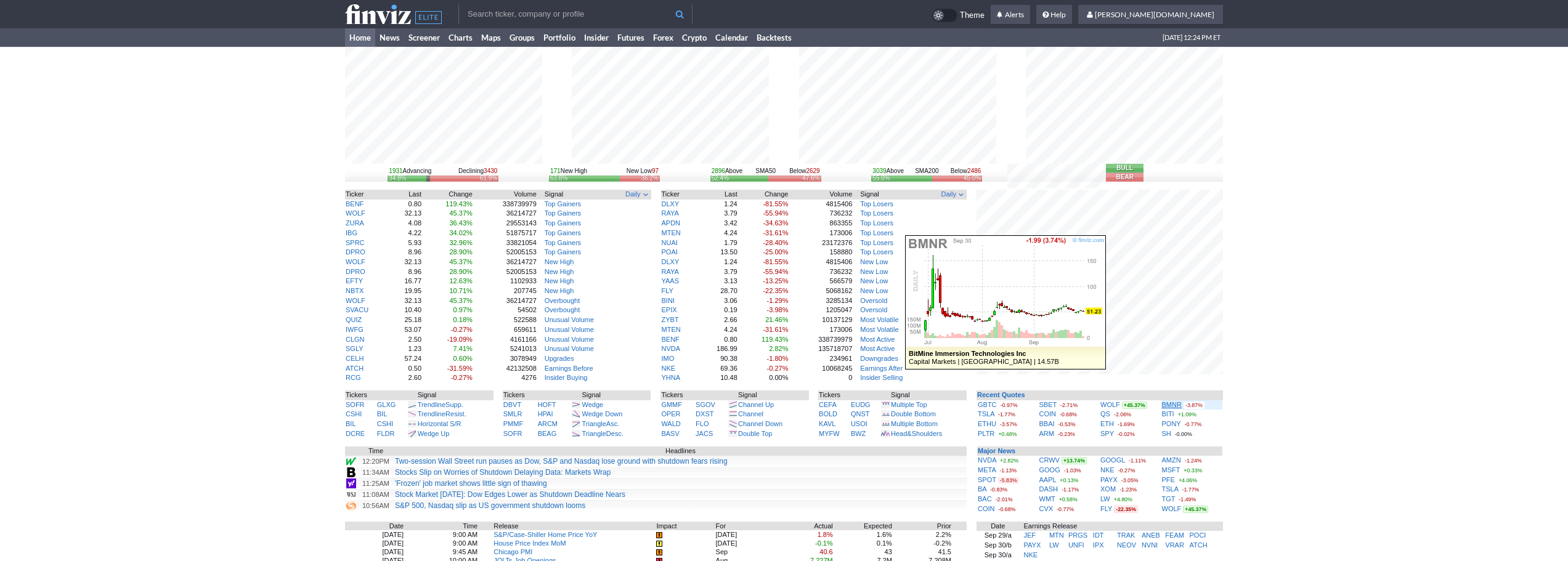
click at [1169, 404] on link "BMNR" at bounding box center [1172, 404] width 20 height 8
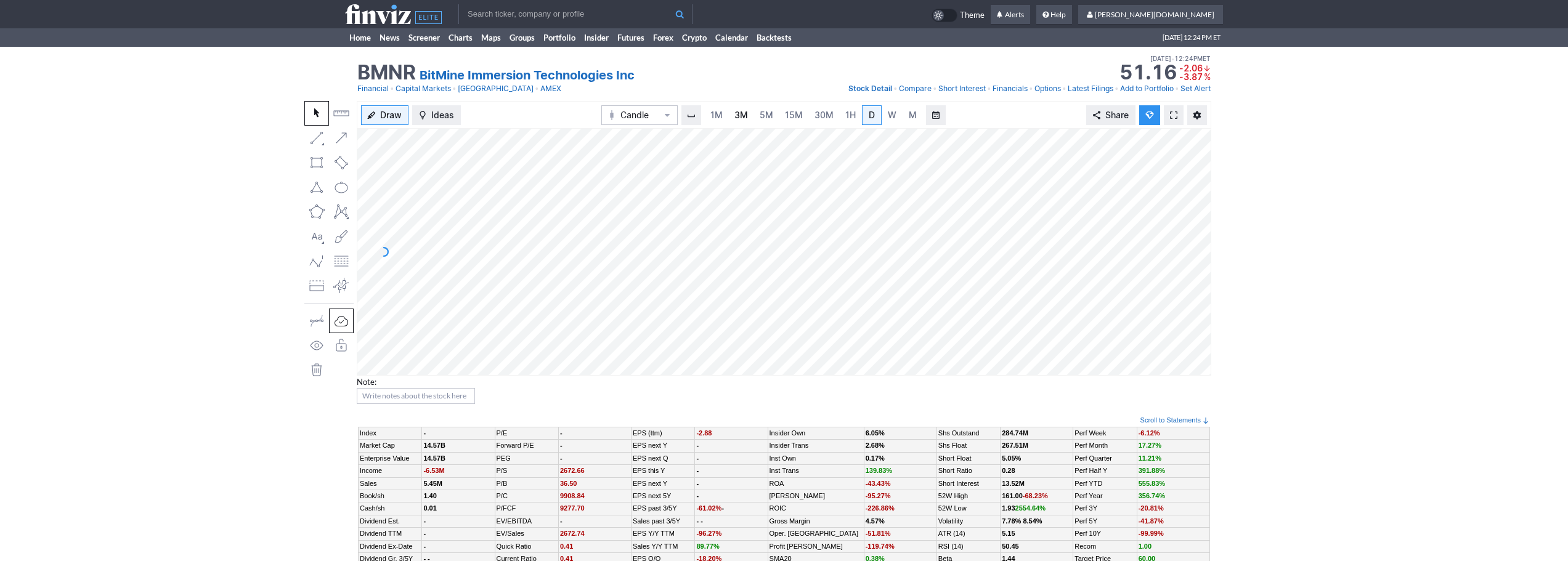
click at [749, 116] on link "3M" at bounding box center [741, 115] width 24 height 20
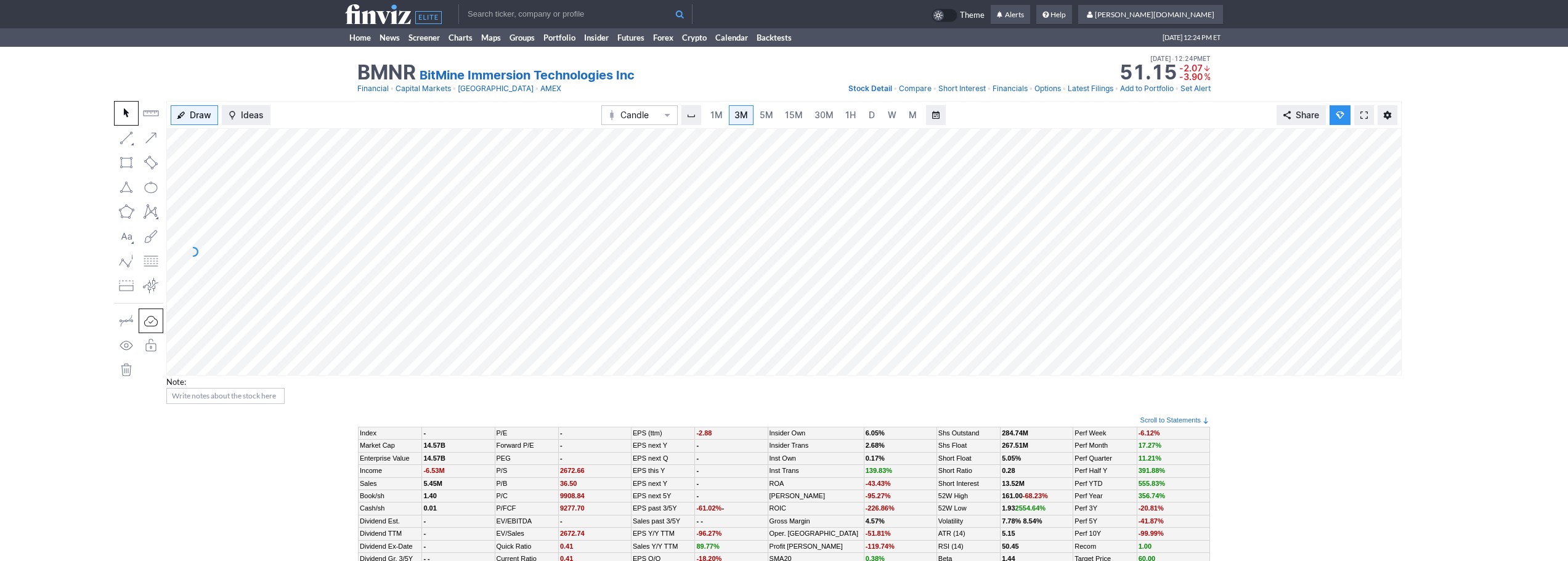
click at [541, 8] on input "text" at bounding box center [575, 14] width 234 height 20
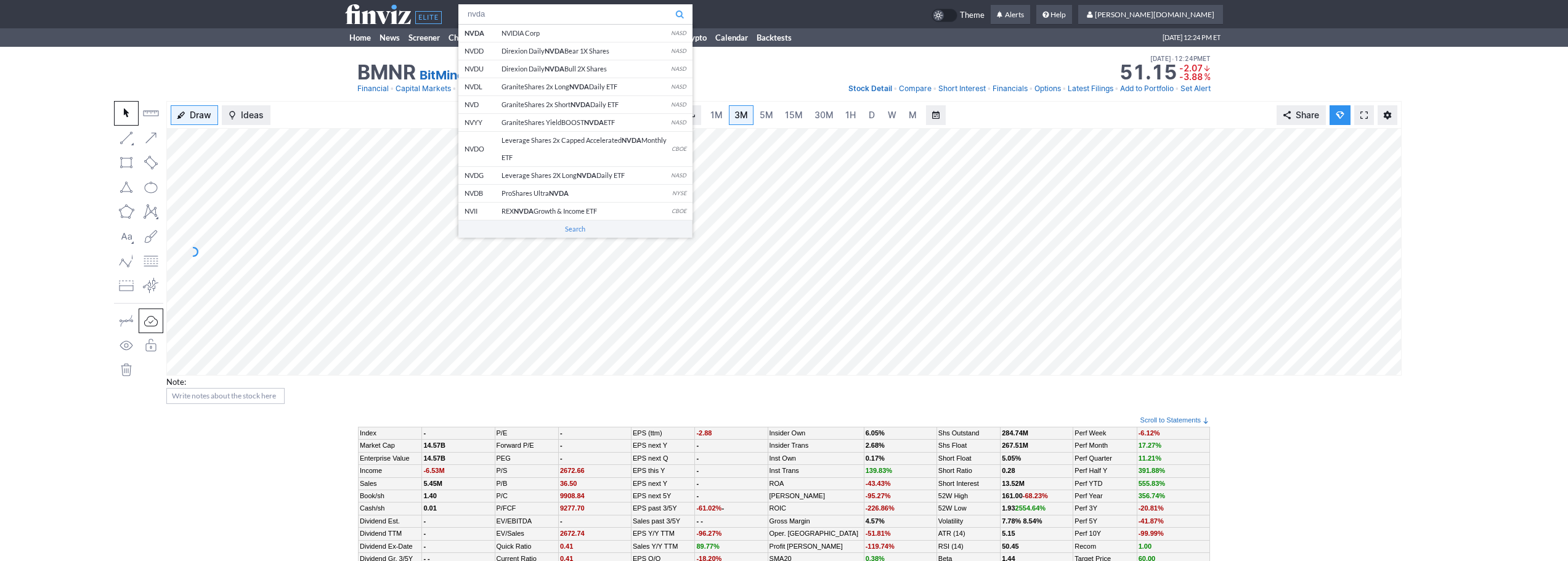
type input "nvda"
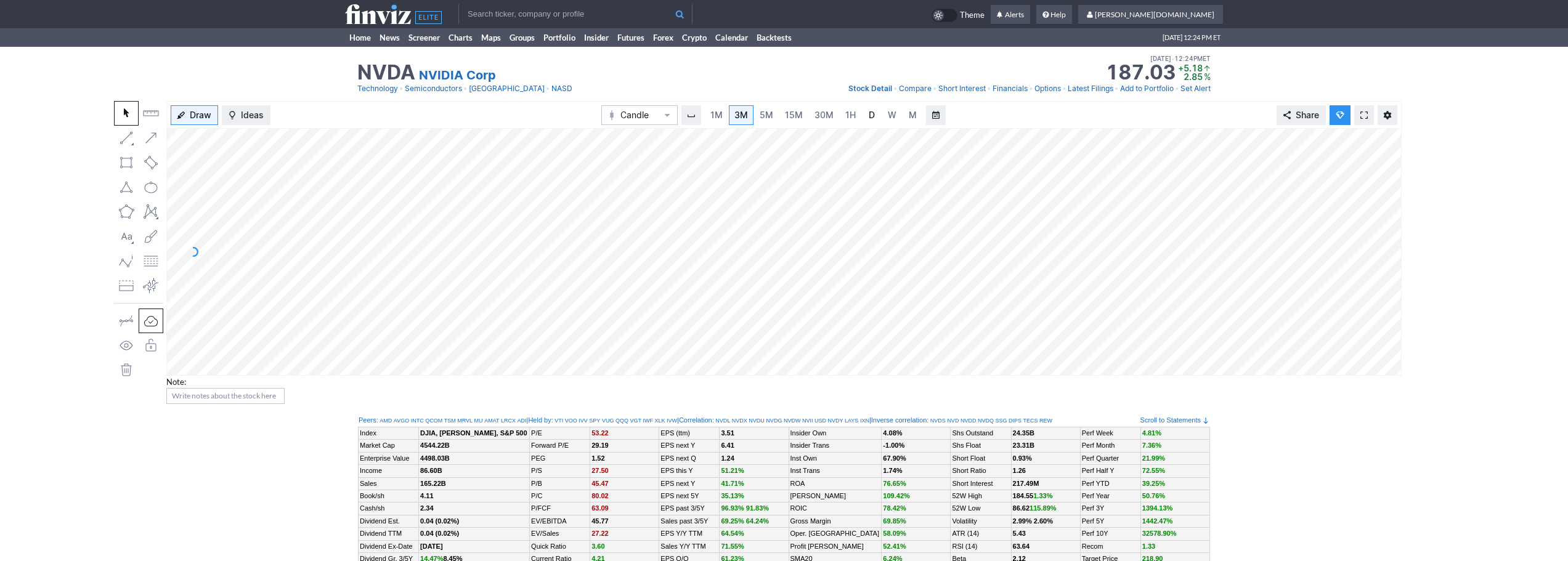
click at [868, 116] on span "D" at bounding box center [871, 115] width 6 height 10
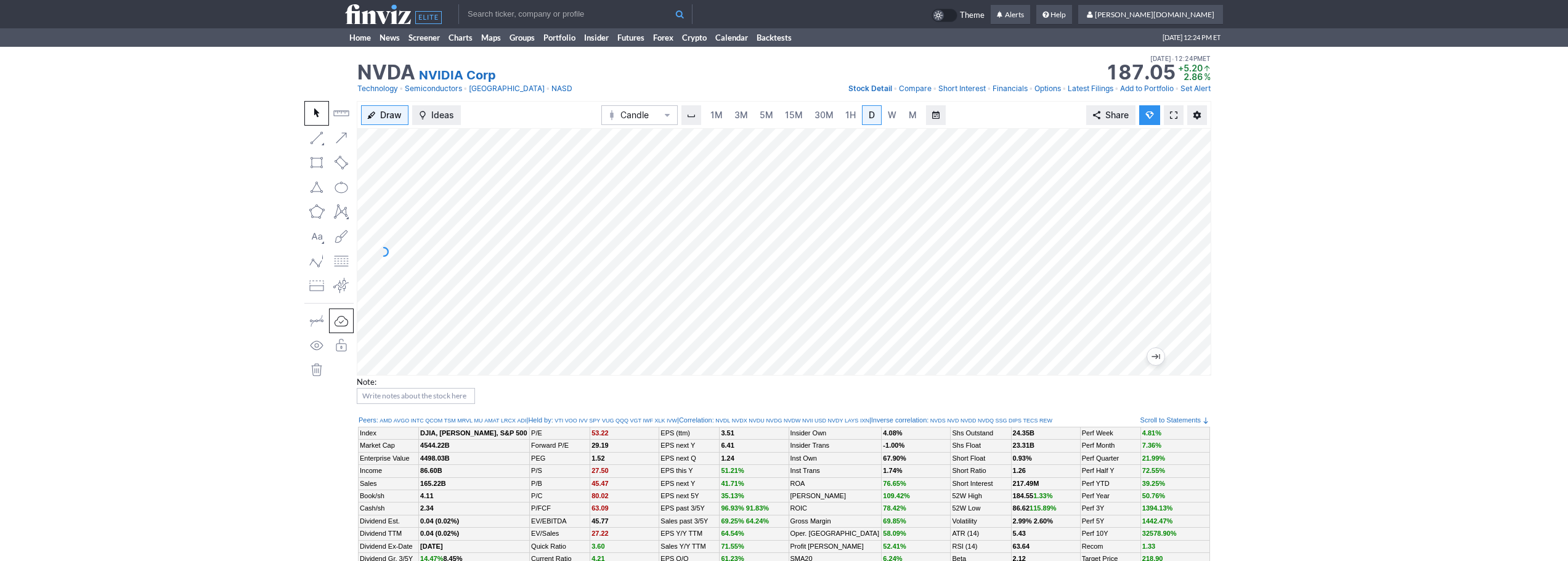
click at [1178, 117] on link at bounding box center [1173, 115] width 20 height 20
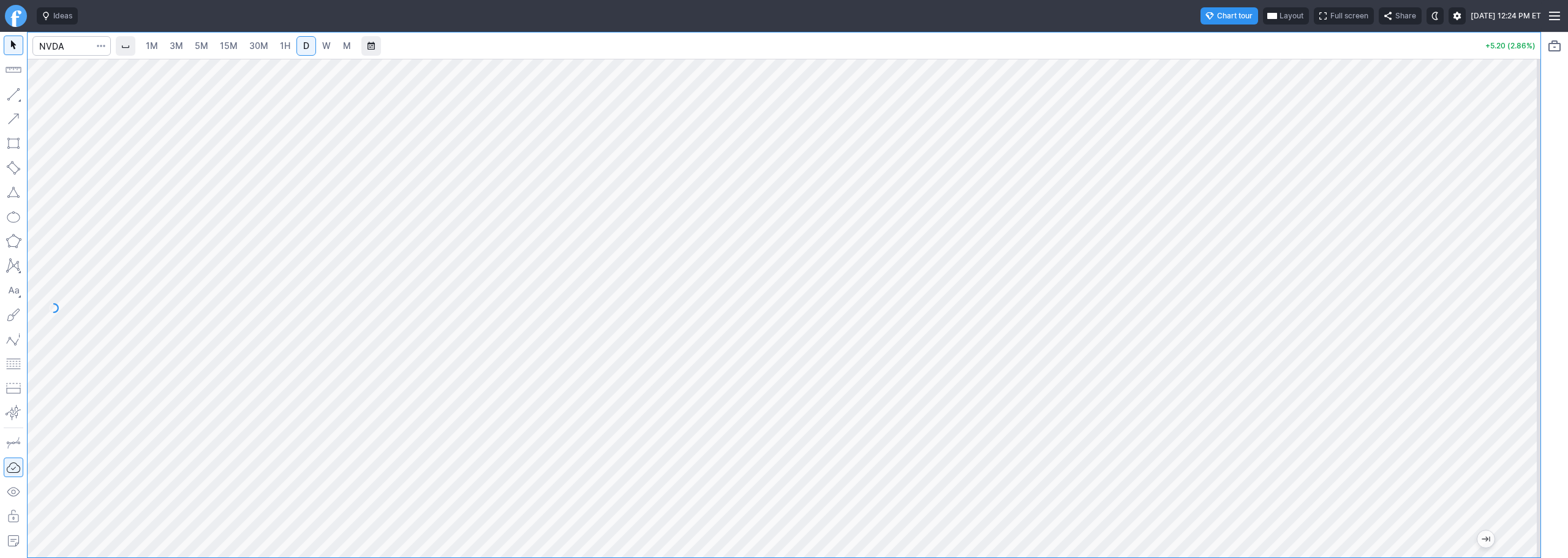
drag, startPoint x: 1530, startPoint y: 233, endPoint x: 1523, endPoint y: 296, distance: 63.4
click at [1524, 310] on div at bounding box center [1527, 305] width 26 height 468
click at [70, 41] on input "Search" at bounding box center [72, 46] width 79 height 19
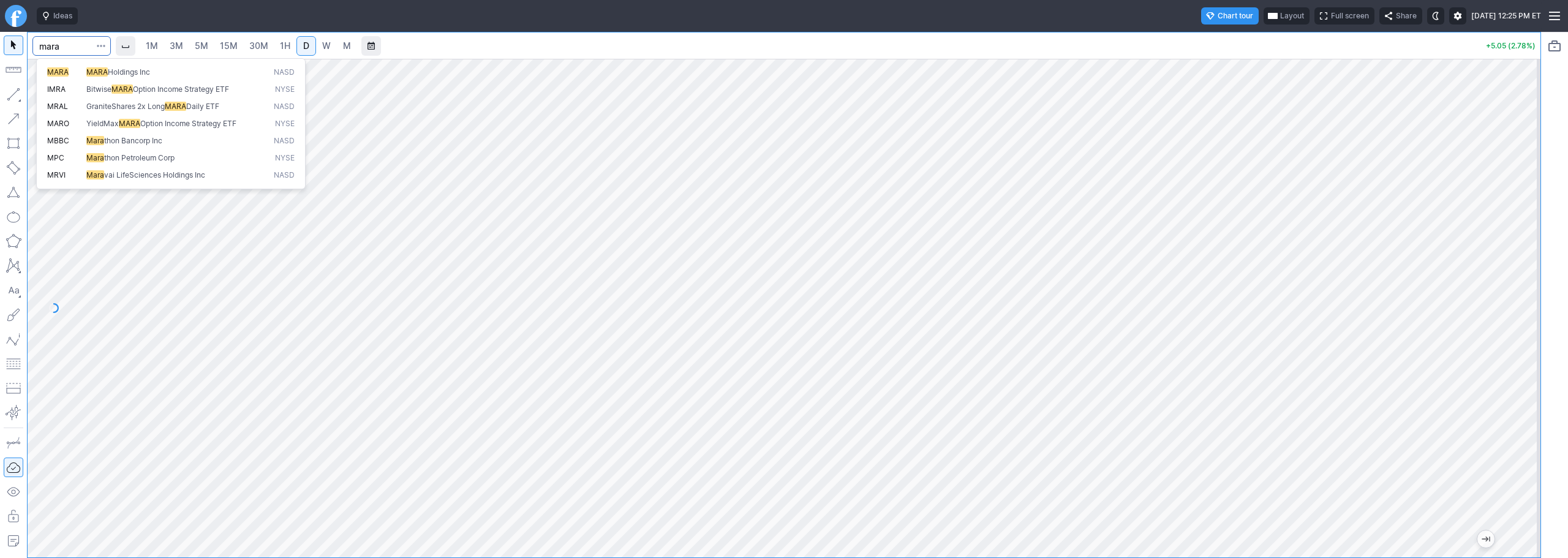
type input "mara"
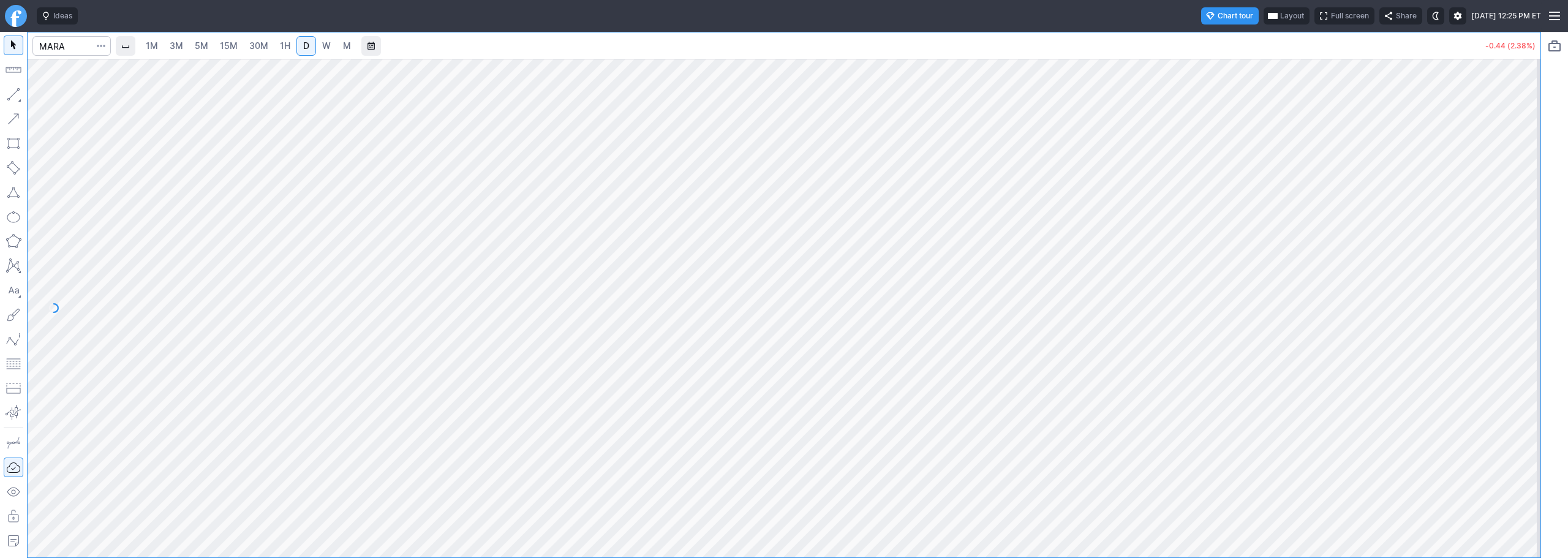
click at [186, 47] on link "3M" at bounding box center [176, 46] width 24 height 19
click at [262, 47] on span "30M" at bounding box center [258, 45] width 19 height 10
click at [57, 35] on div at bounding box center [72, 46] width 79 height 27
click at [63, 51] on input "Search" at bounding box center [72, 46] width 79 height 19
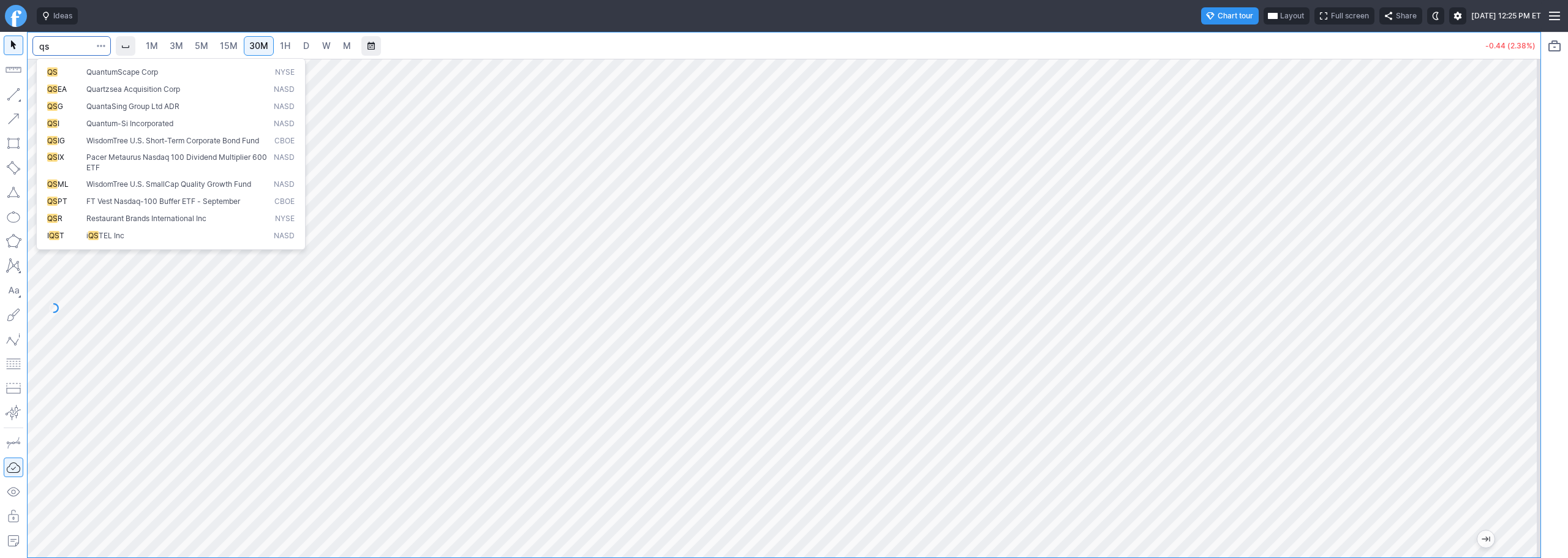
type input "qs"
click at [82, 67] on span "QS" at bounding box center [67, 72] width 39 height 10
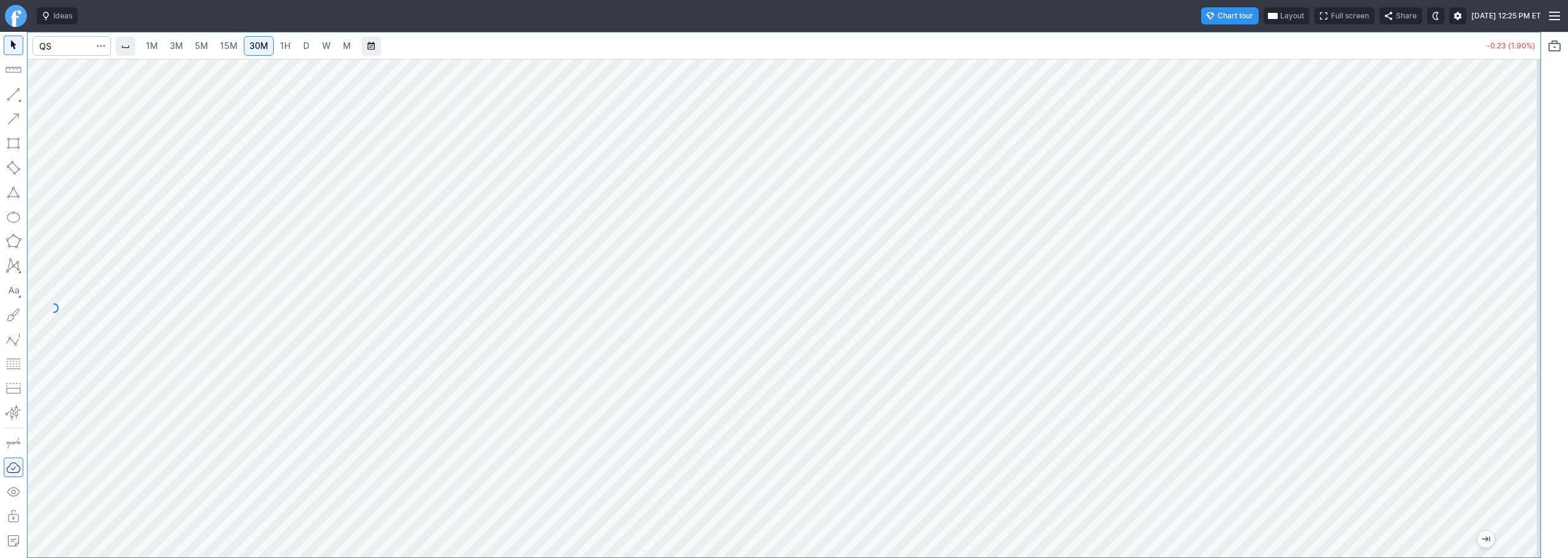
click at [8, 110] on div "1M 3M 5M 15M 30M 1H D W M -0.23 (1.90%)" at bounding box center [770, 295] width 1541 height 526
click at [181, 49] on span "3M" at bounding box center [176, 45] width 13 height 10
click at [236, 45] on span "15M" at bounding box center [229, 45] width 18 height 10
click at [7, 82] on div "1M 3M 5M 15M 30M 1H D W M -0.23 (1.90%)" at bounding box center [770, 295] width 1541 height 526
